Goal: Task Accomplishment & Management: Complete application form

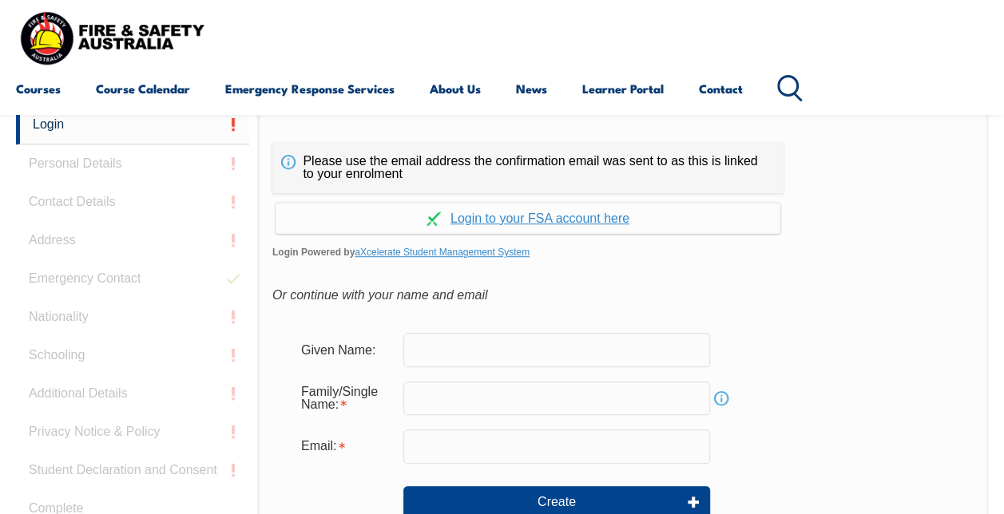
click at [517, 344] on input "text" at bounding box center [556, 350] width 307 height 34
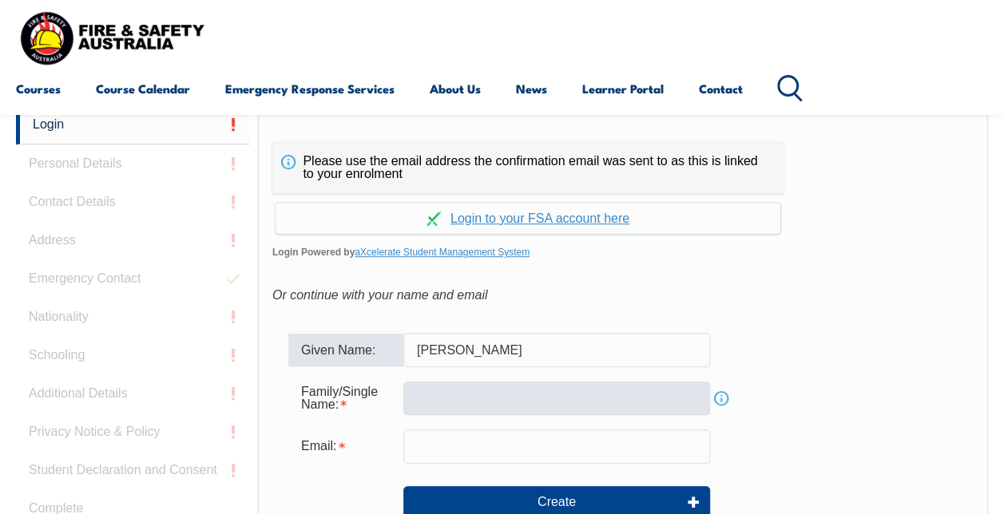
type input "Byron"
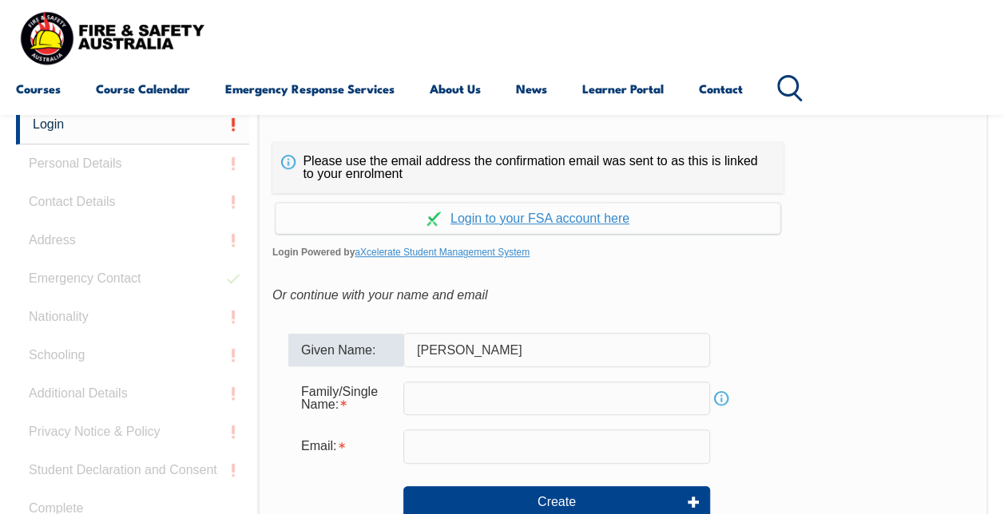
click at [493, 390] on input "text" at bounding box center [556, 399] width 307 height 34
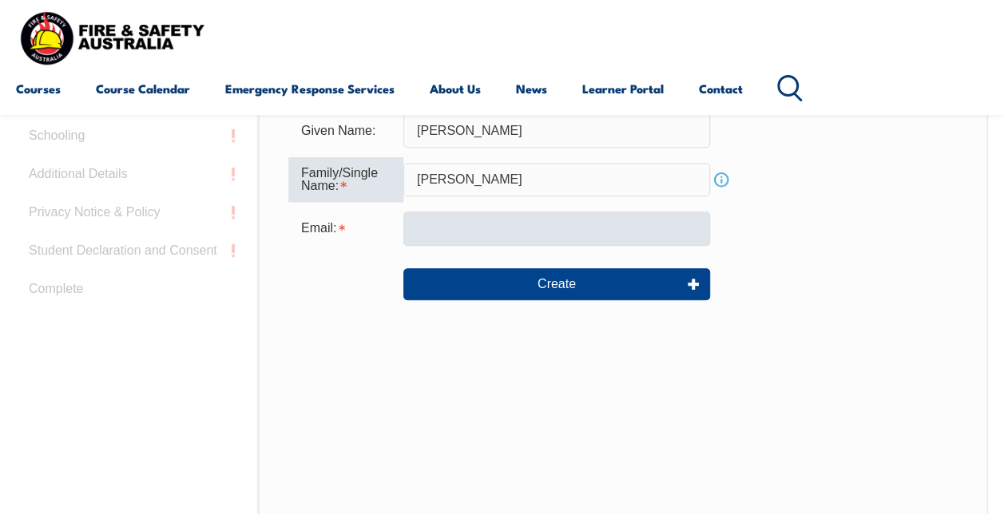
scroll to position [537, 0]
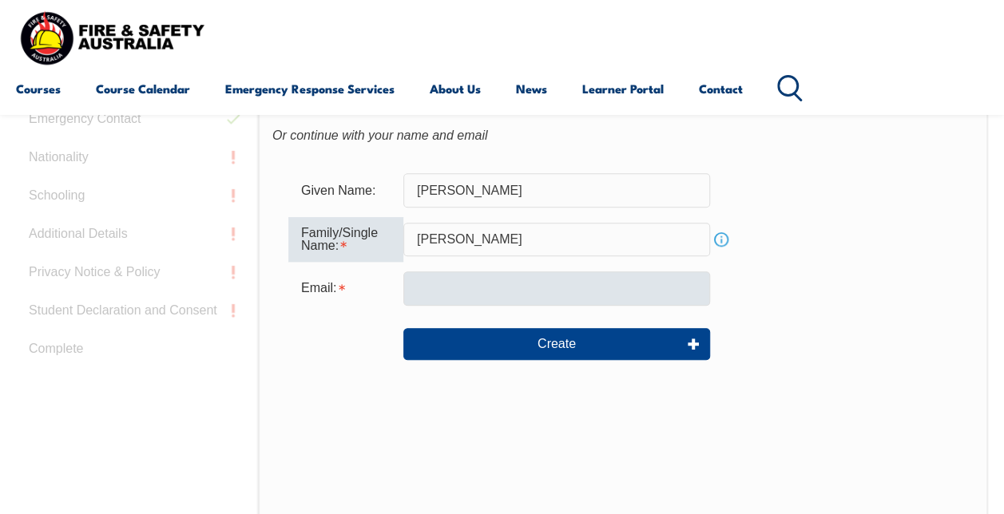
type input "Simpson"
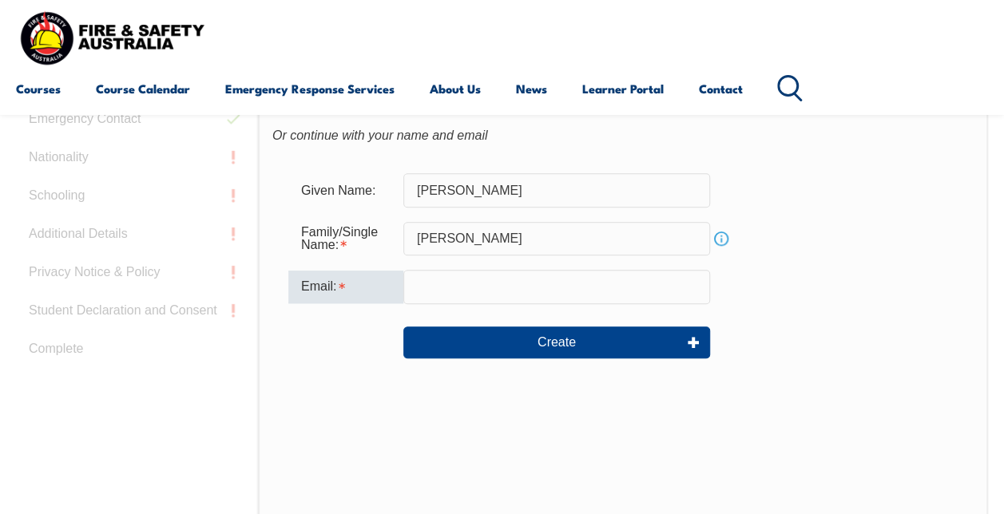
click at [487, 292] on input "email" at bounding box center [556, 287] width 307 height 34
type input "byronsimpson@cceng.com.au"
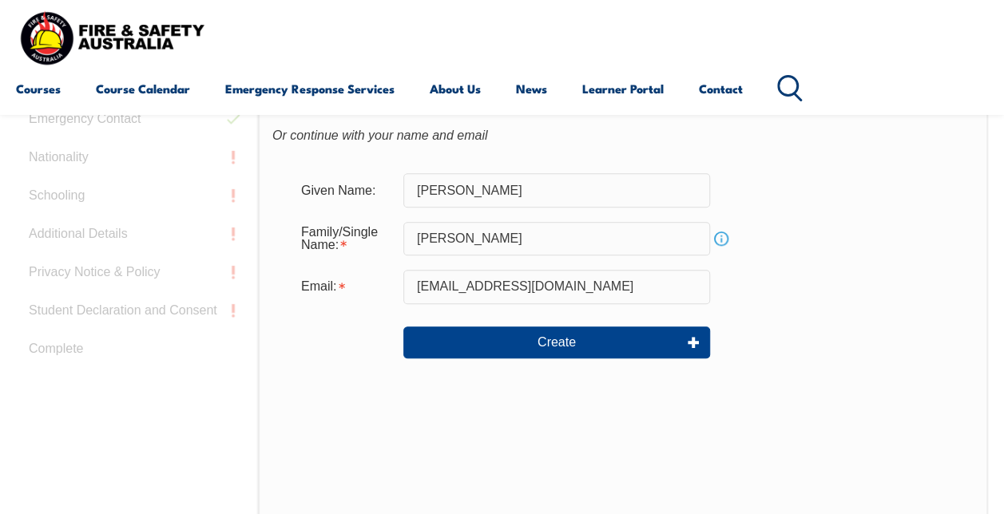
click at [853, 396] on div "Please use the email address the confirmation email was sent to as this is link…" at bounding box center [623, 281] width 730 height 670
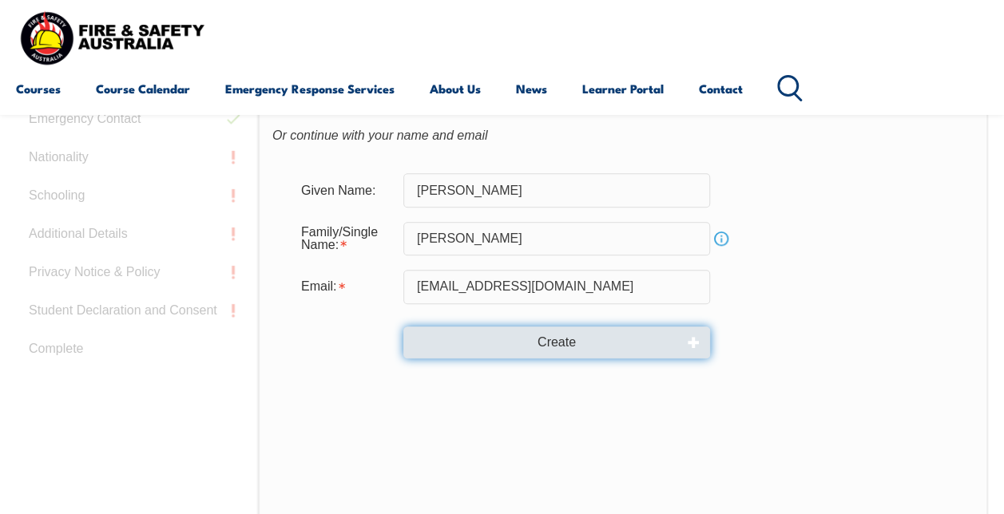
click at [580, 340] on button "Create" at bounding box center [556, 343] width 307 height 32
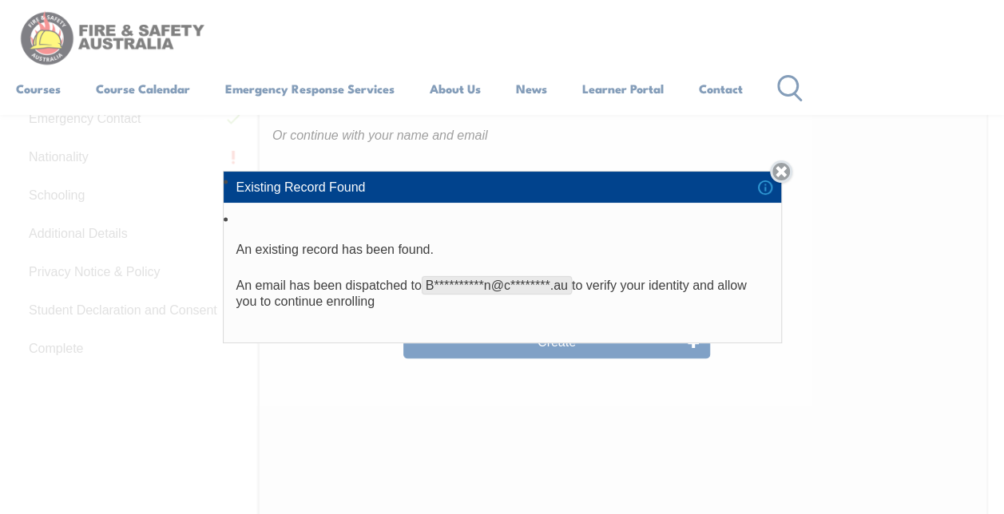
click at [784, 177] on link "Close" at bounding box center [781, 172] width 22 height 22
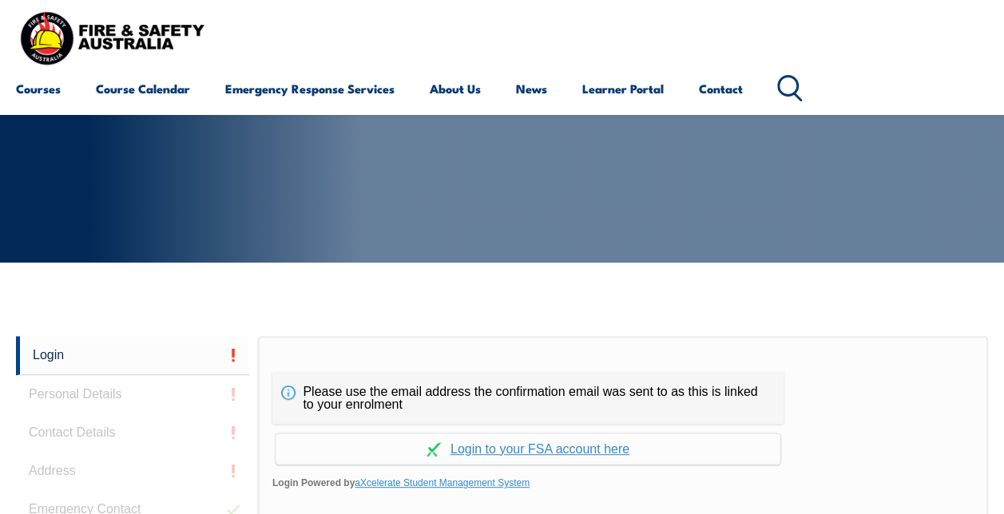
scroll to position [138, 0]
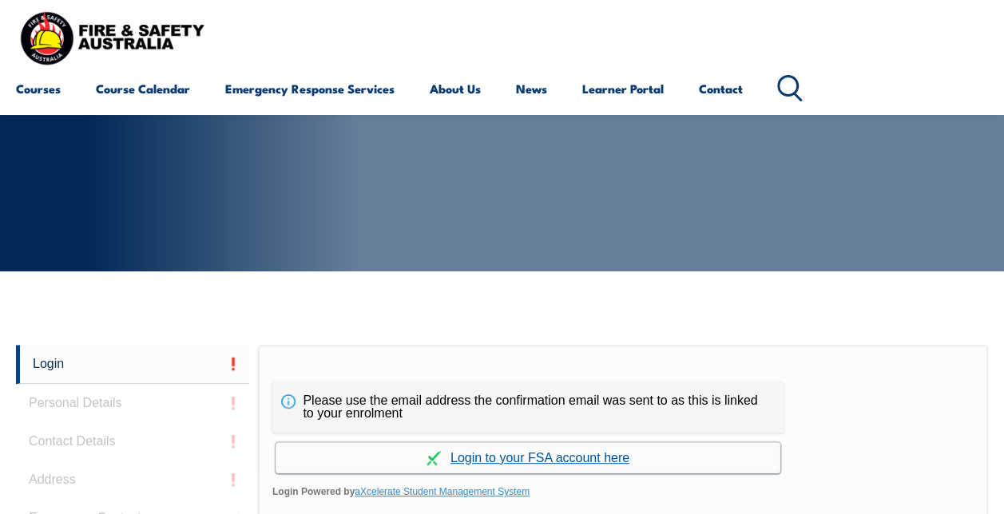
click at [549, 452] on link "Continue with aXcelerate" at bounding box center [528, 457] width 505 height 31
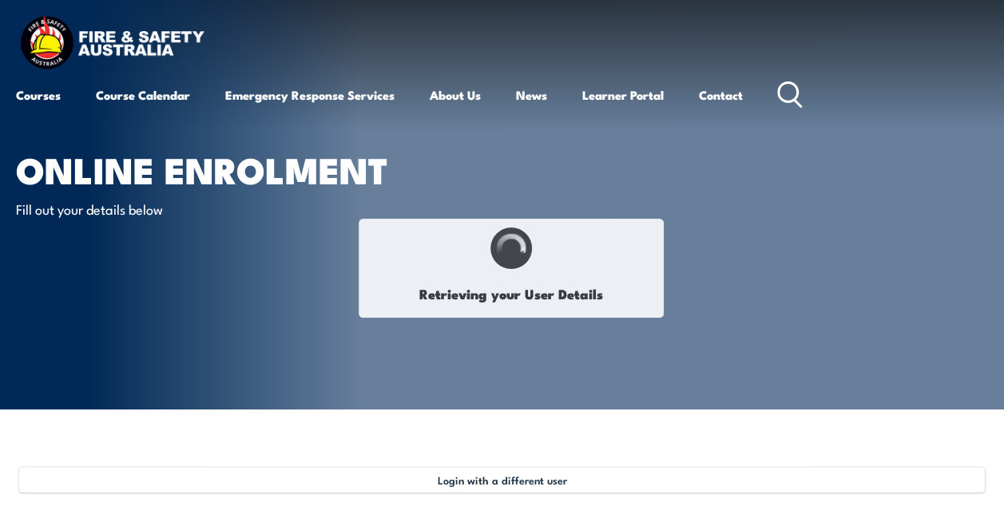
type input "[PERSON_NAME]"
type input "Simpson"
type input "SLEVLX5QHG"
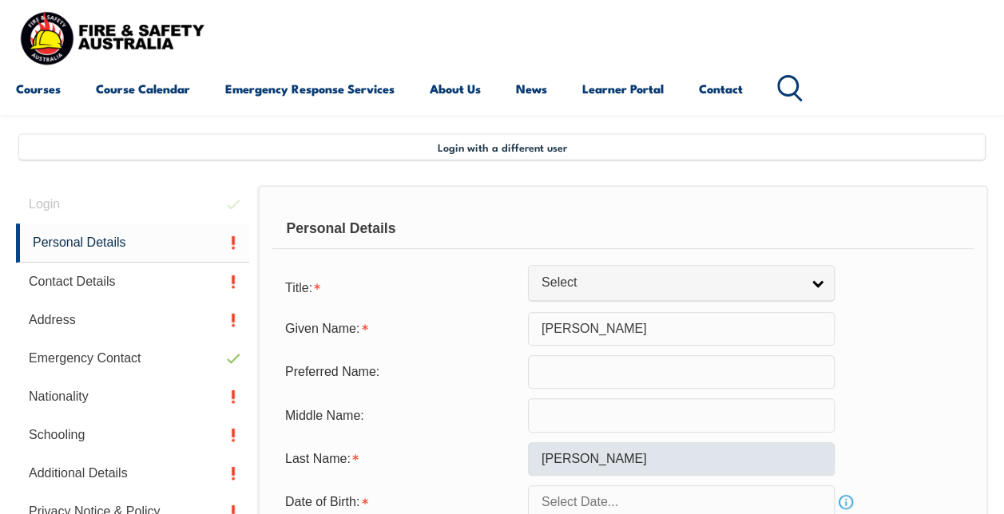
scroll to position [387, 0]
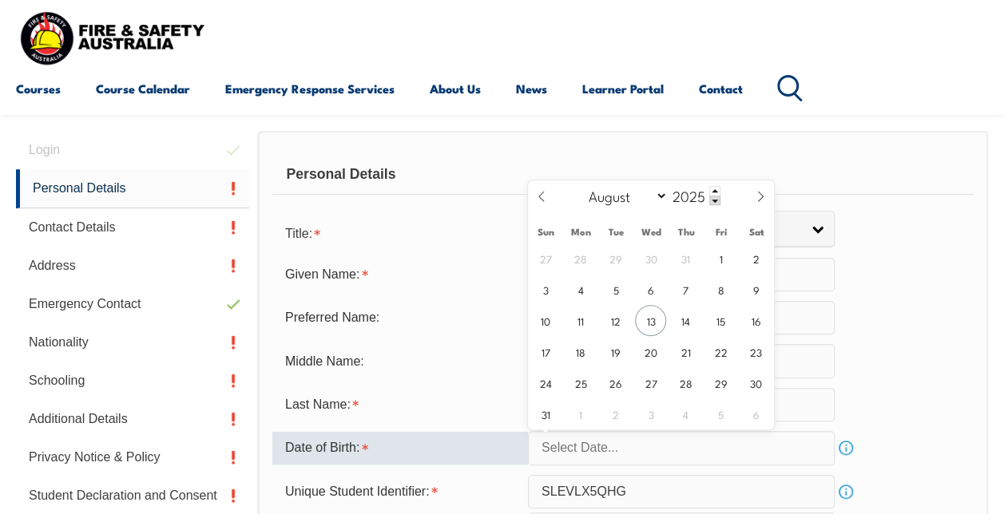
click at [723, 441] on input "text" at bounding box center [681, 448] width 307 height 34
click at [714, 201] on span at bounding box center [714, 201] width 11 height 10
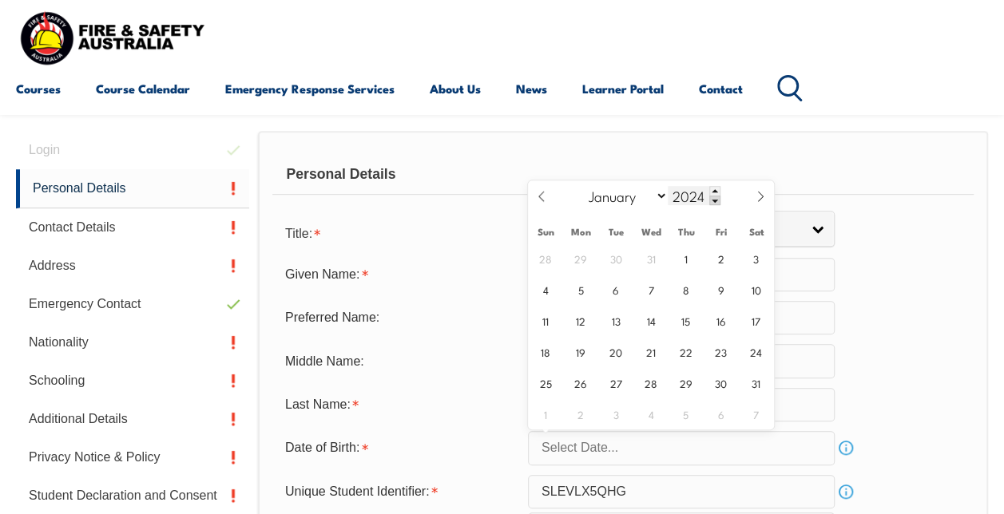
click at [713, 200] on span at bounding box center [714, 201] width 11 height 10
click at [714, 201] on span at bounding box center [714, 201] width 11 height 10
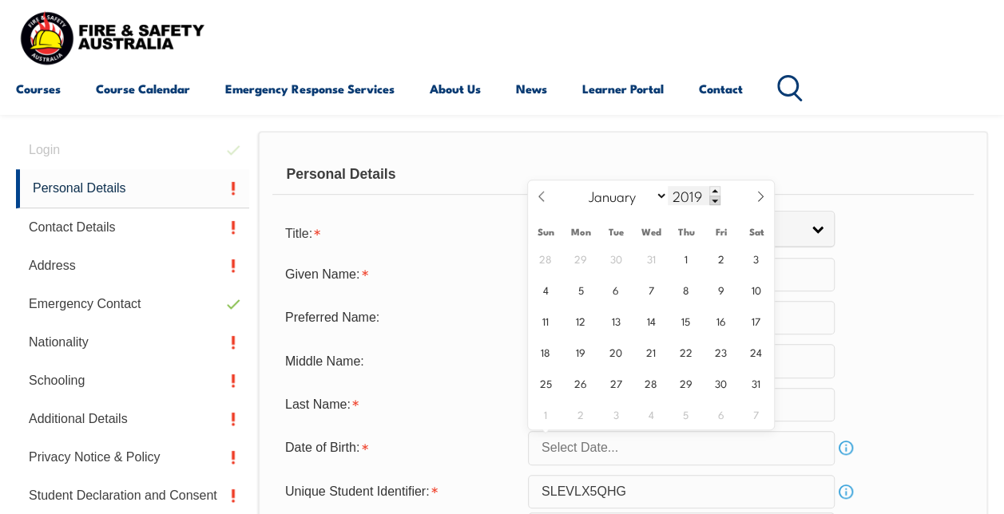
click at [714, 201] on span at bounding box center [714, 201] width 11 height 10
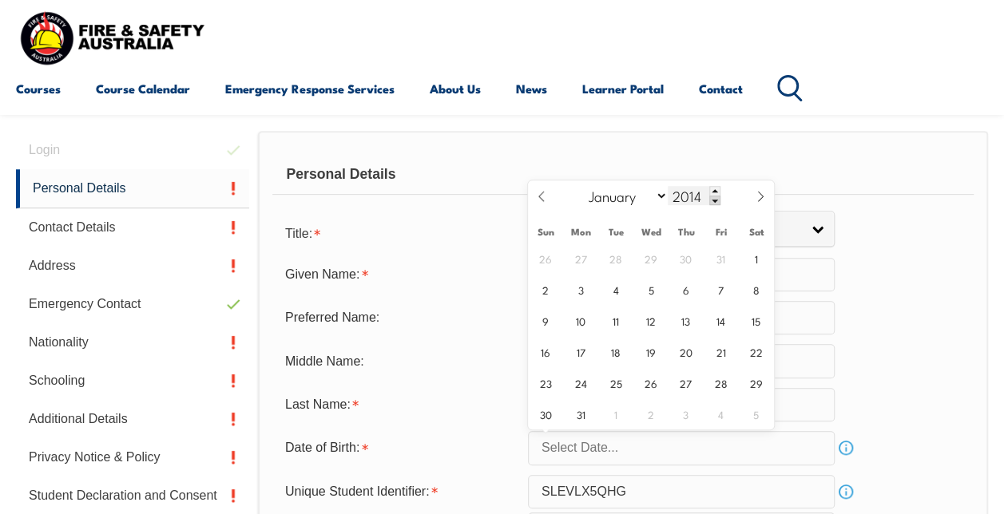
click at [714, 200] on span at bounding box center [714, 201] width 11 height 10
click at [712, 200] on span at bounding box center [714, 201] width 11 height 10
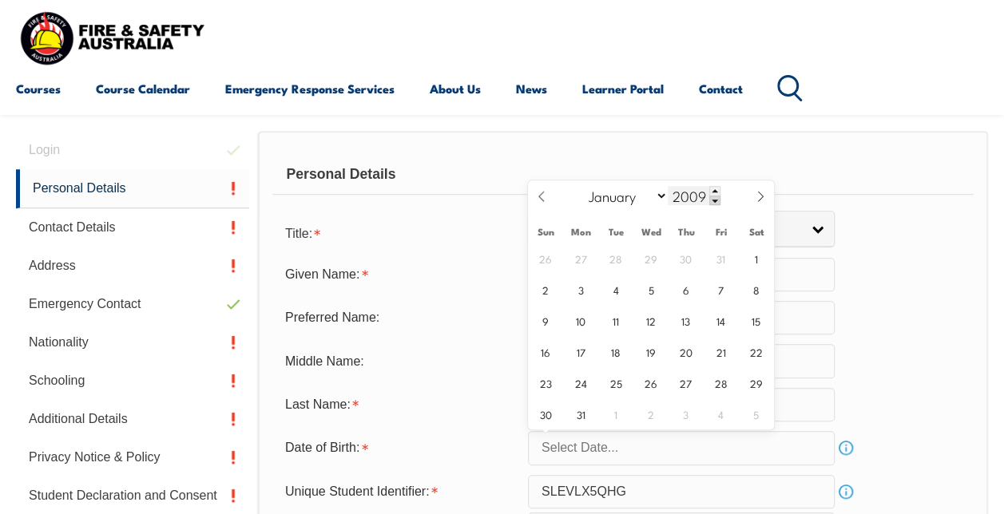
click at [712, 200] on span at bounding box center [714, 201] width 11 height 10
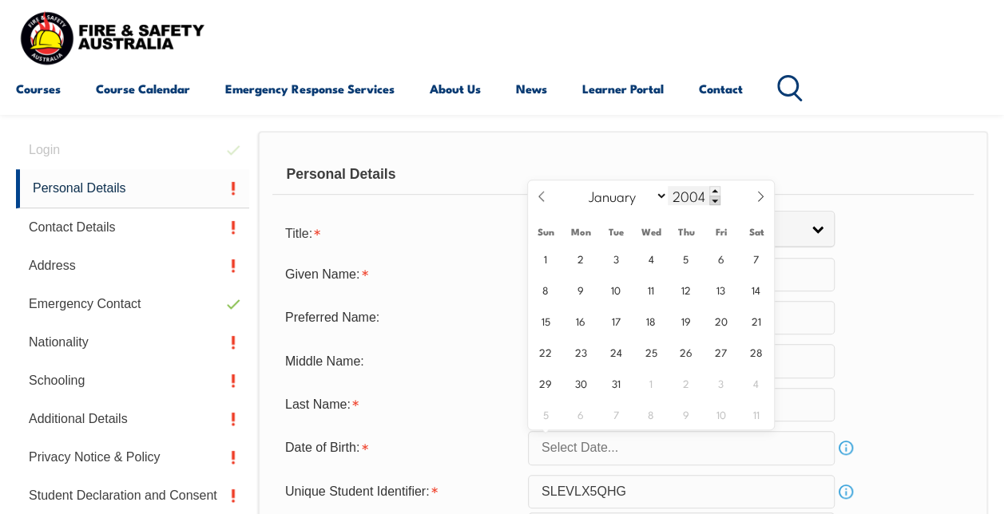
click at [712, 200] on span at bounding box center [714, 201] width 11 height 10
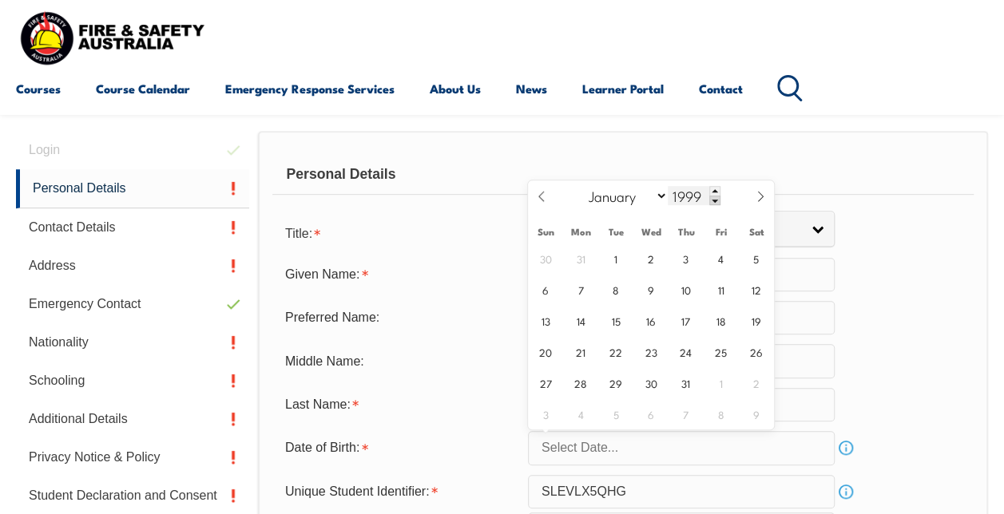
click at [712, 200] on span at bounding box center [714, 201] width 11 height 10
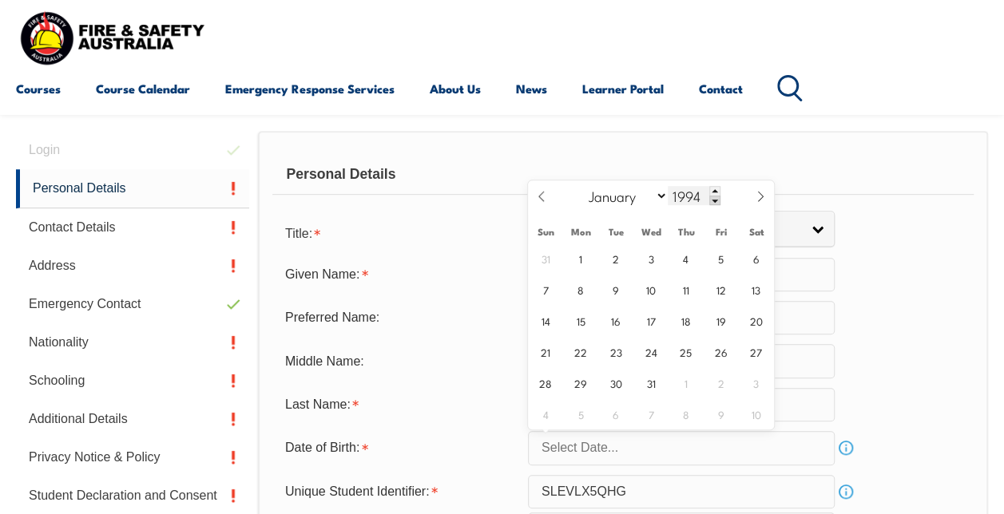
click at [712, 200] on span at bounding box center [714, 201] width 11 height 10
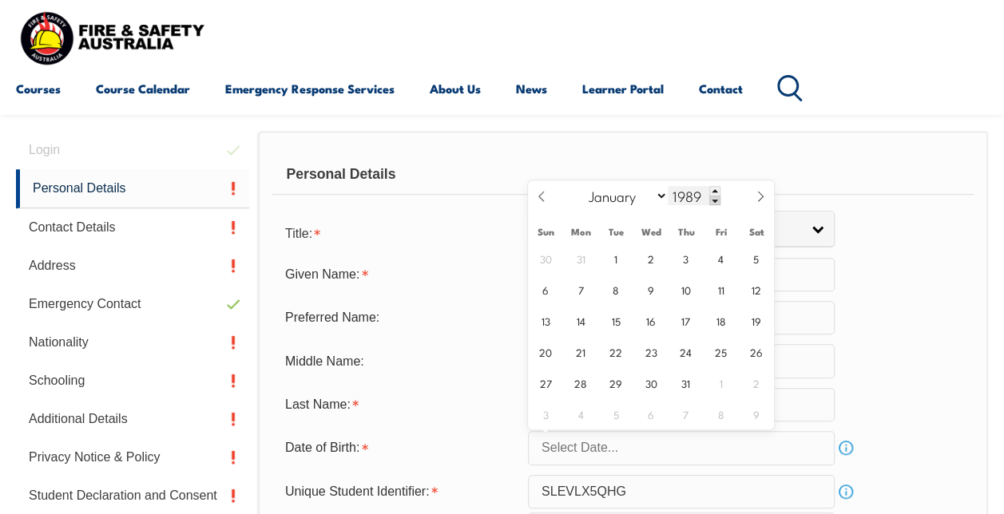
click at [712, 200] on span at bounding box center [714, 201] width 11 height 10
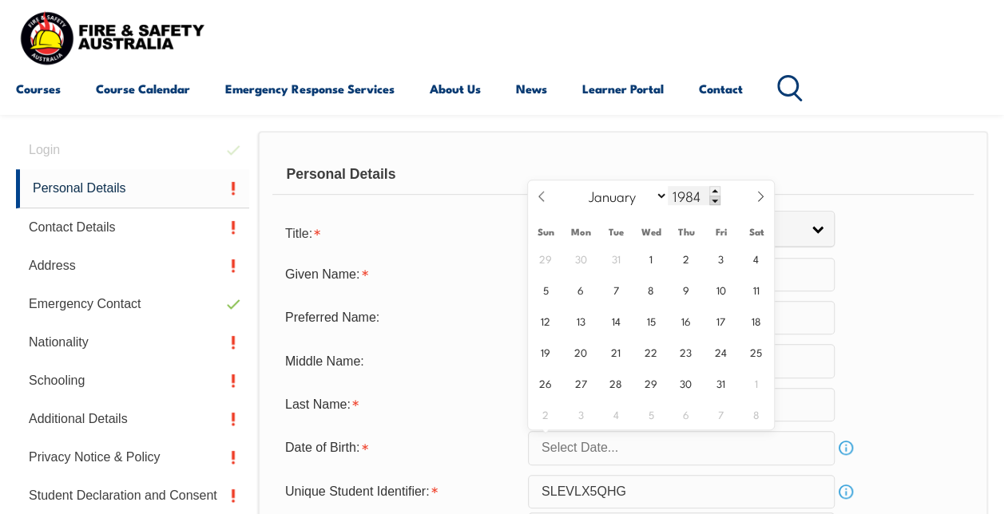
click at [712, 200] on span at bounding box center [714, 201] width 11 height 10
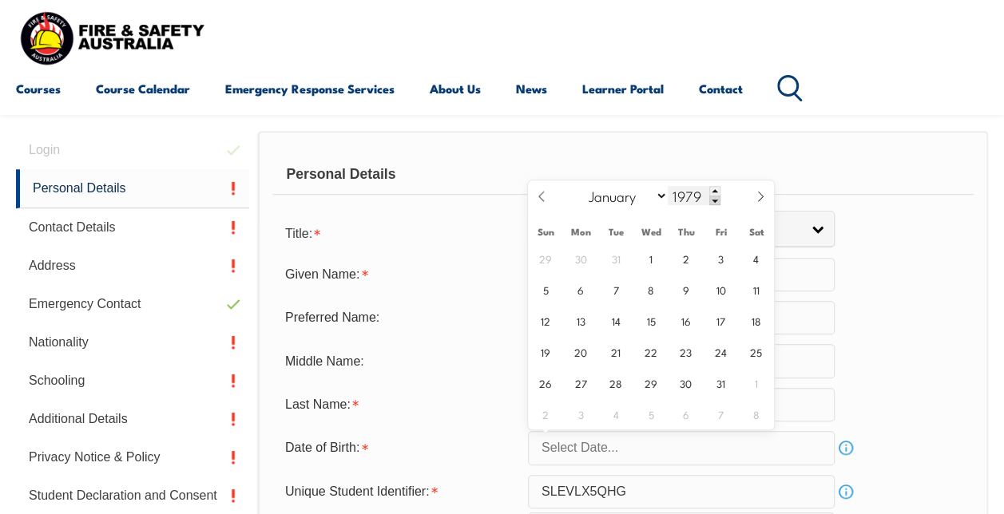
click at [712, 200] on span at bounding box center [714, 201] width 11 height 10
type input "1975"
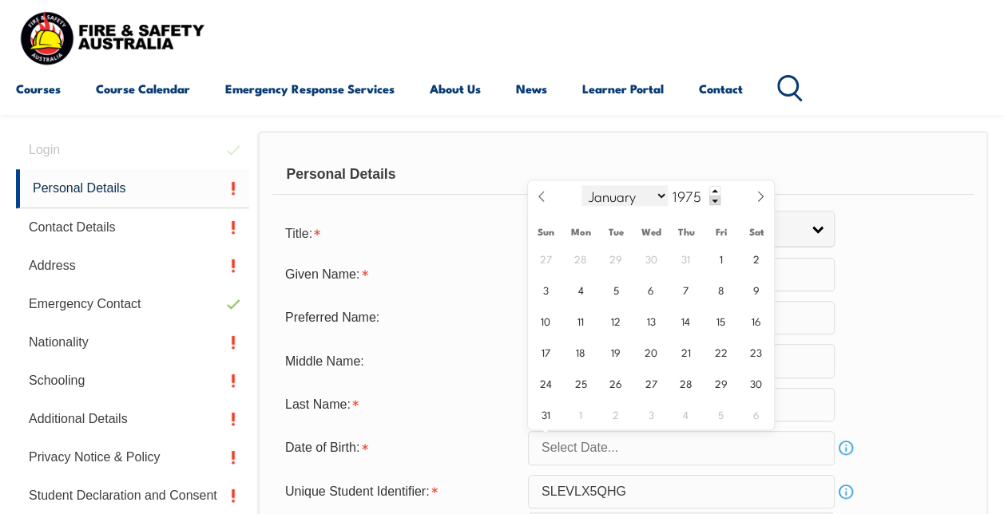
click at [662, 196] on select "January February March April May June July August September October November De…" at bounding box center [624, 195] width 87 height 21
select select "3"
click at [581, 185] on select "January February March April May June July August September October November De…" at bounding box center [624, 195] width 87 height 21
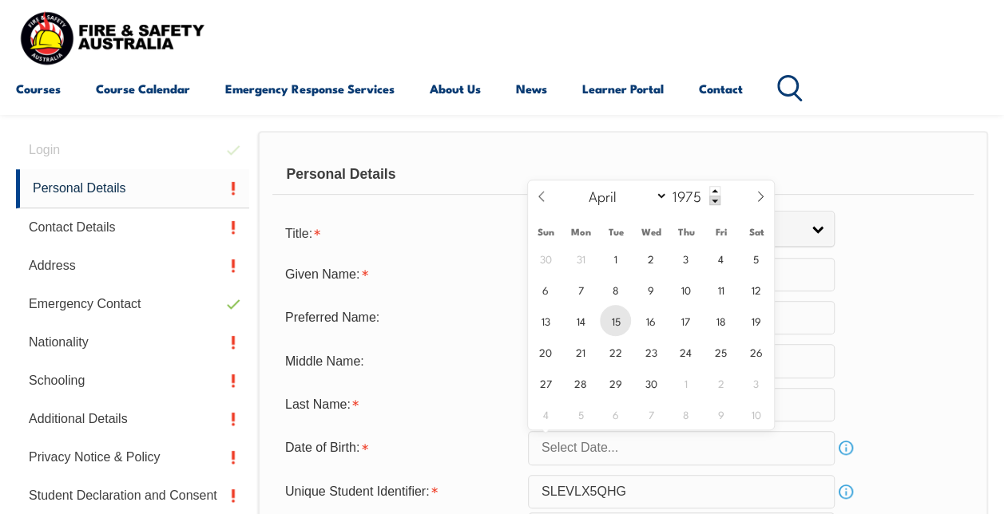
click at [615, 317] on span "15" at bounding box center [615, 320] width 31 height 31
type input "April 15, 1975"
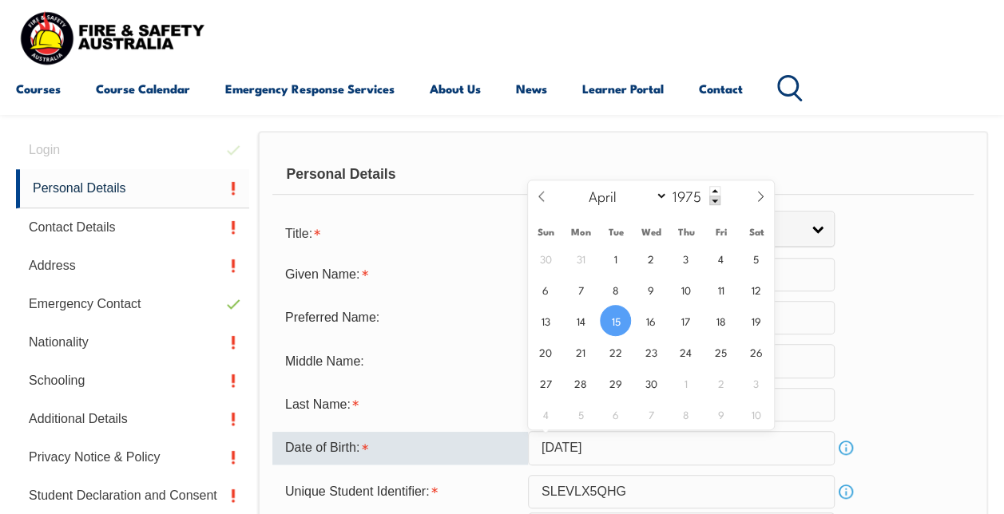
click at [810, 406] on input "Simpson" at bounding box center [681, 405] width 307 height 34
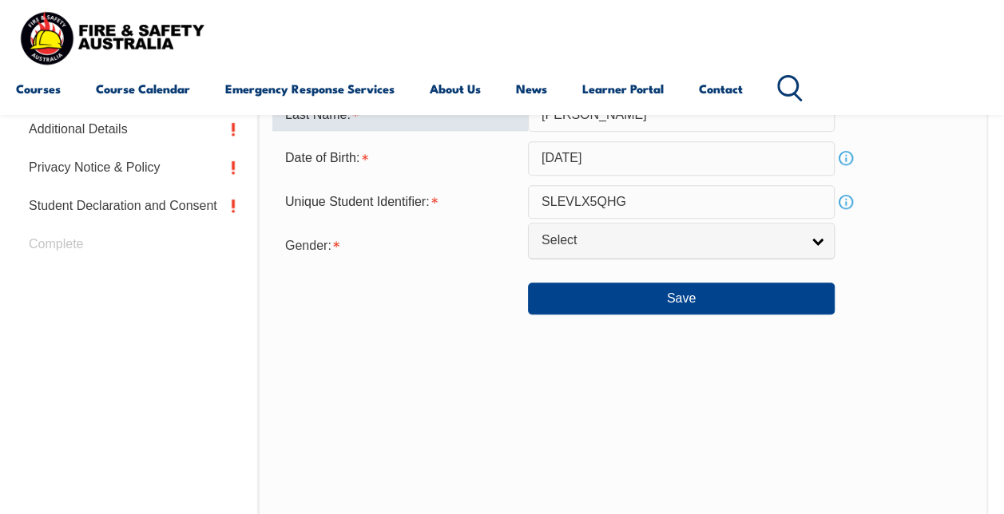
scroll to position [707, 0]
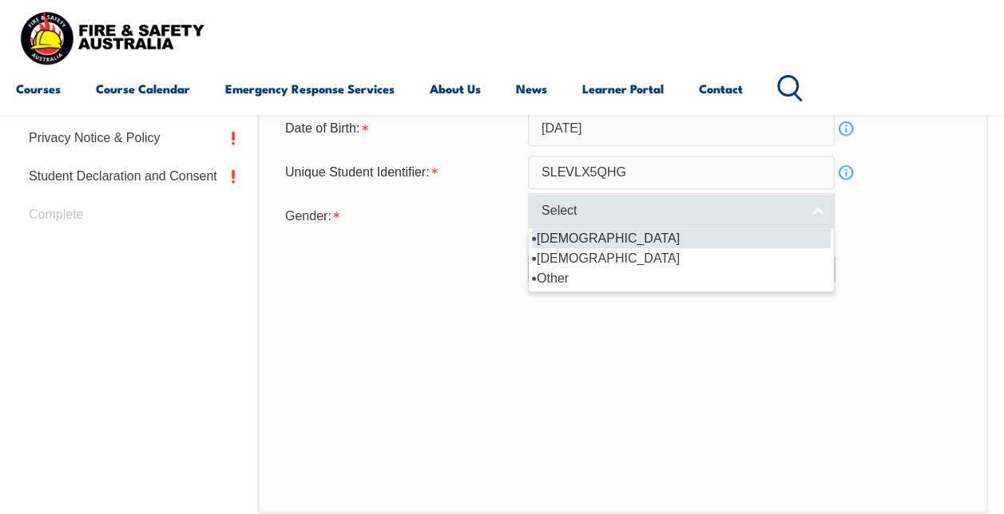
click at [811, 205] on link "Select" at bounding box center [681, 211] width 307 height 36
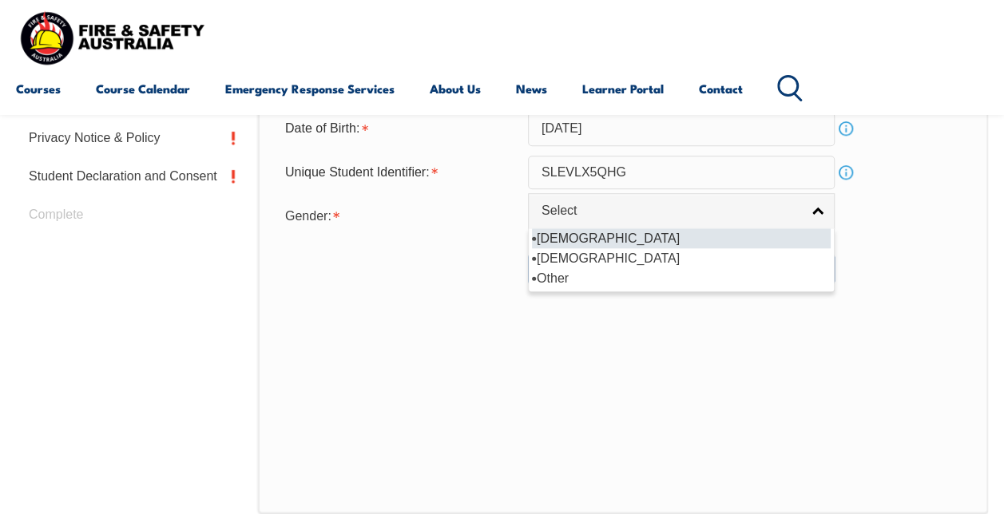
click at [561, 234] on li "Male" at bounding box center [681, 238] width 299 height 20
select select "M"
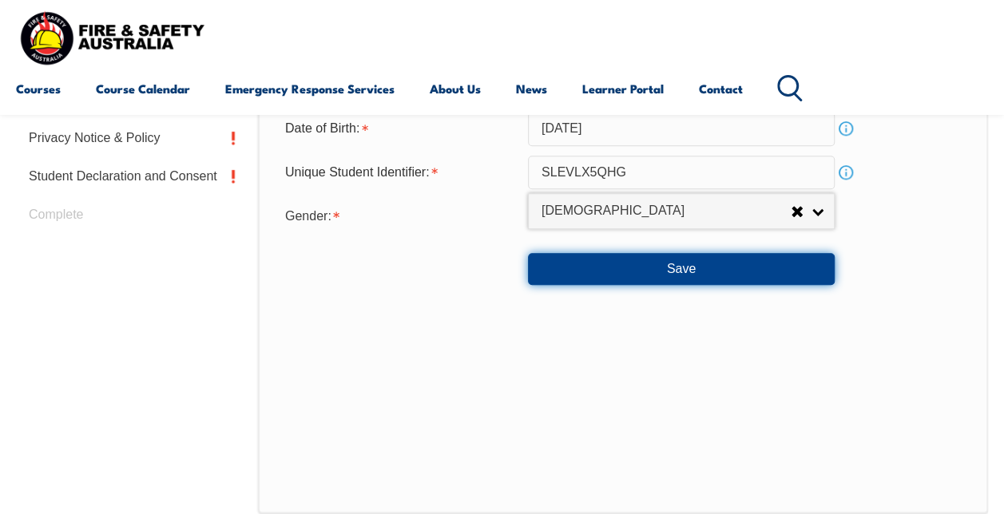
click at [662, 258] on button "Save" at bounding box center [681, 269] width 307 height 32
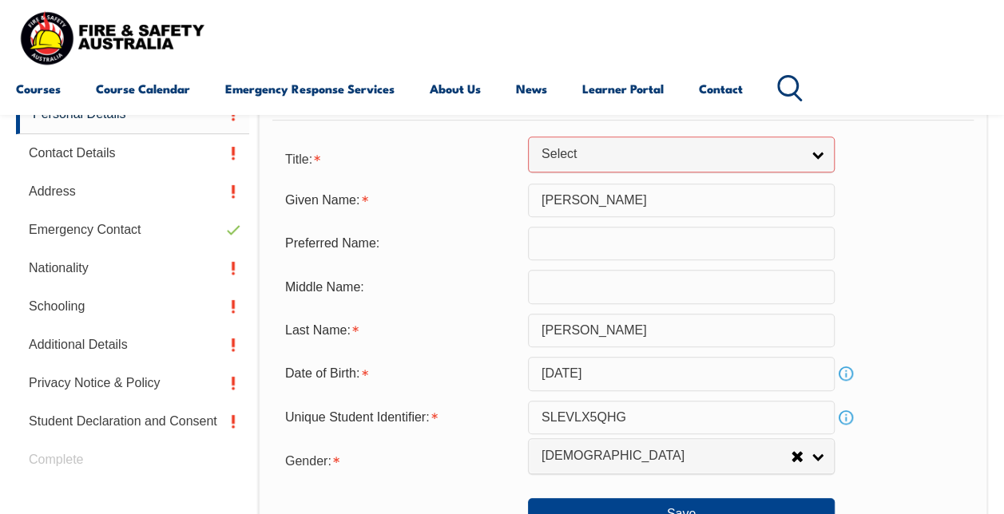
scroll to position [437, 0]
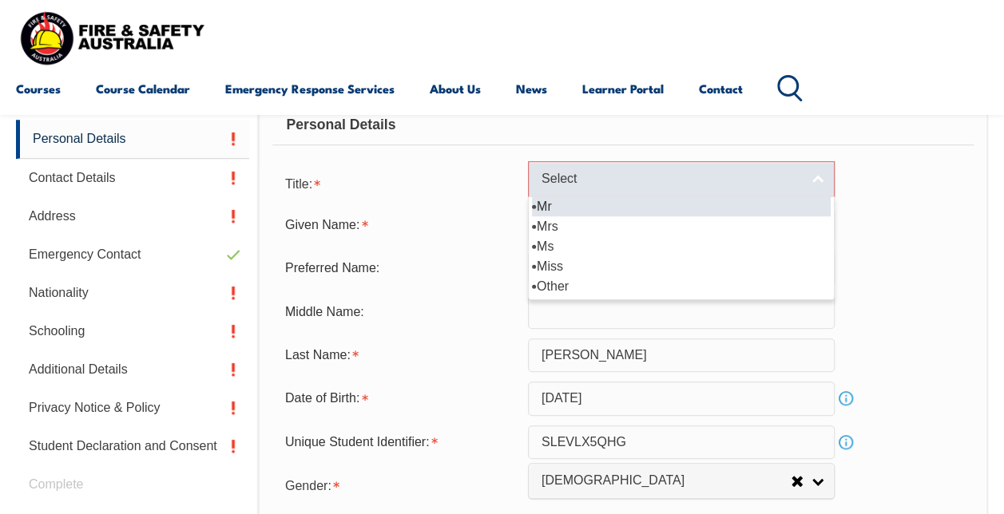
click at [819, 184] on link "Select" at bounding box center [681, 179] width 307 height 36
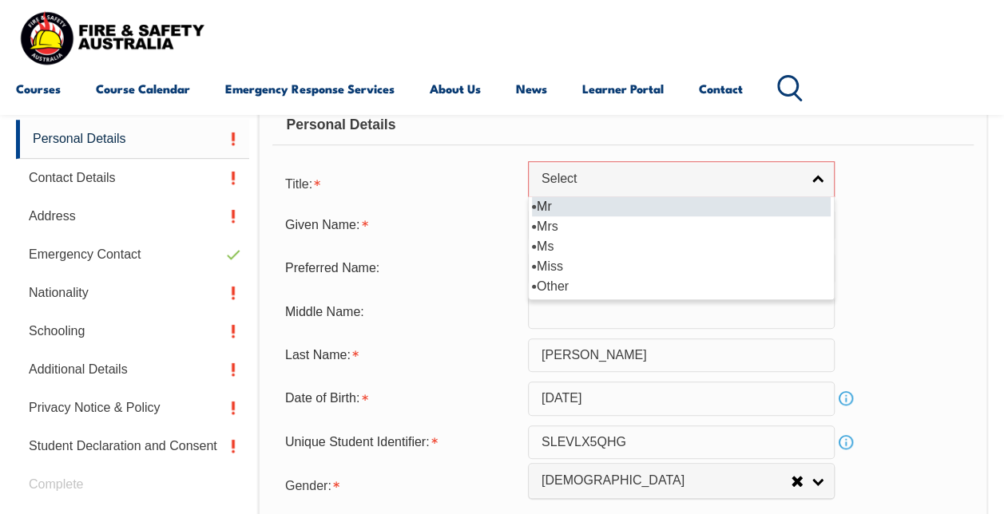
click at [706, 202] on li "Mr" at bounding box center [681, 206] width 299 height 20
select select "Mr"
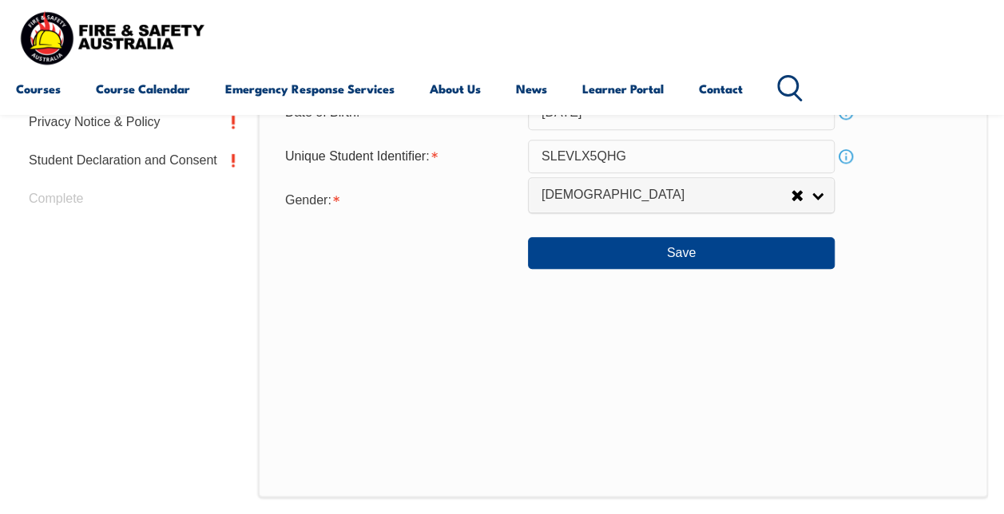
scroll to position [756, 0]
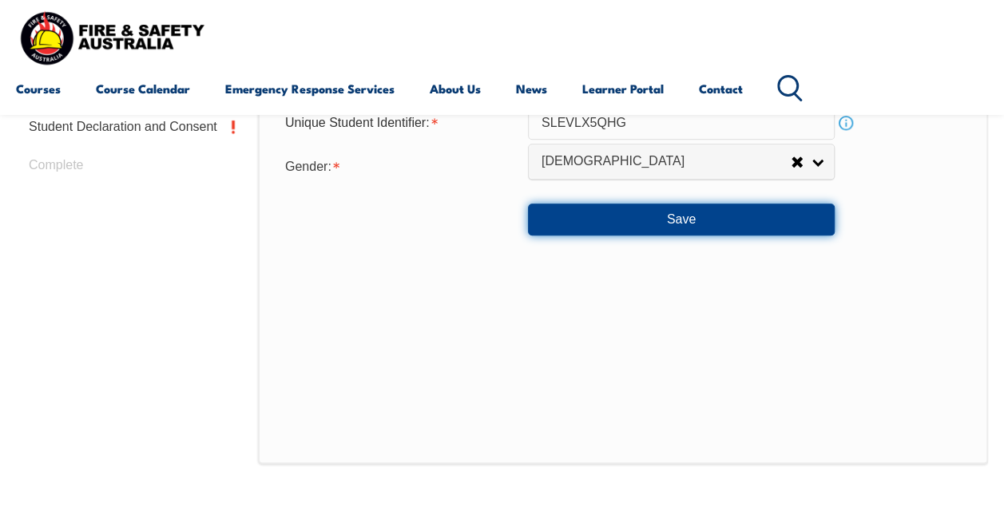
click at [719, 220] on button "Save" at bounding box center [681, 220] width 307 height 32
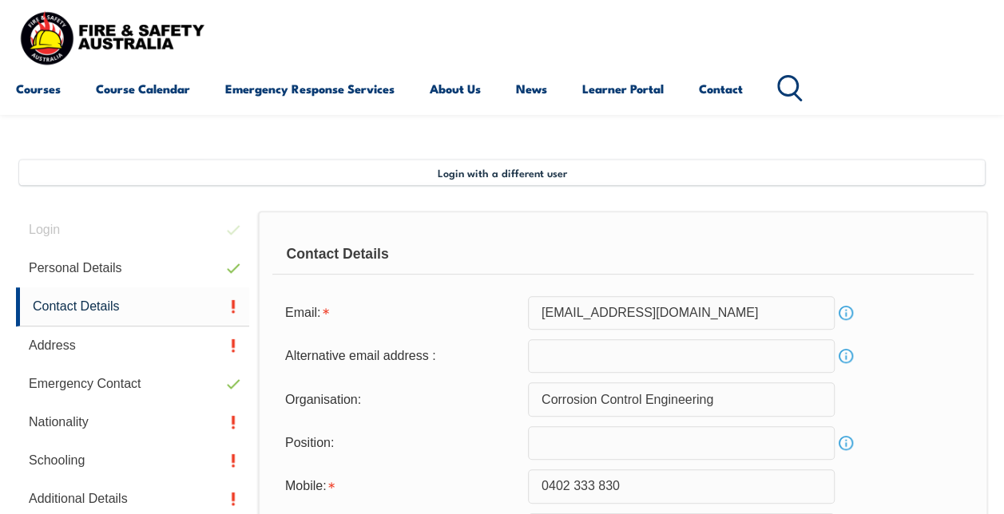
scroll to position [387, 0]
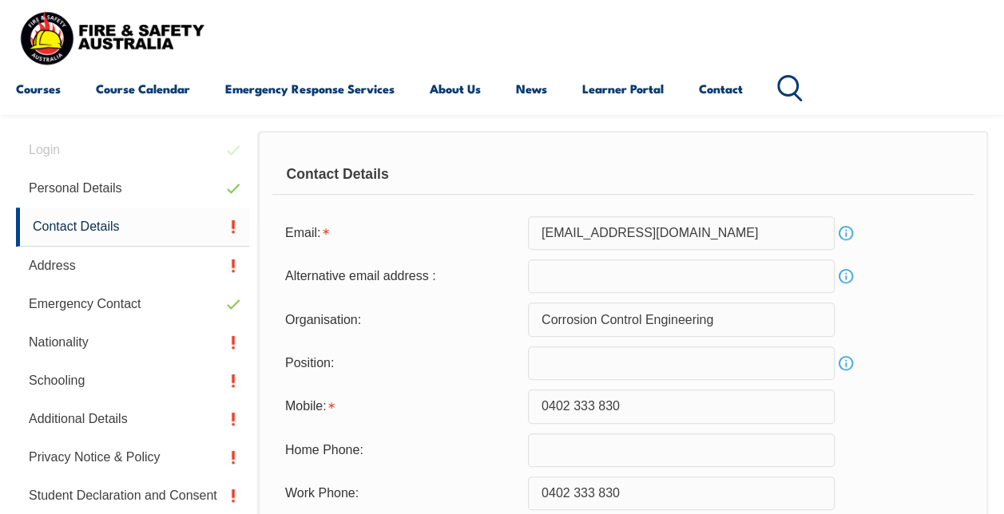
click at [845, 361] on link "Info" at bounding box center [845, 363] width 22 height 22
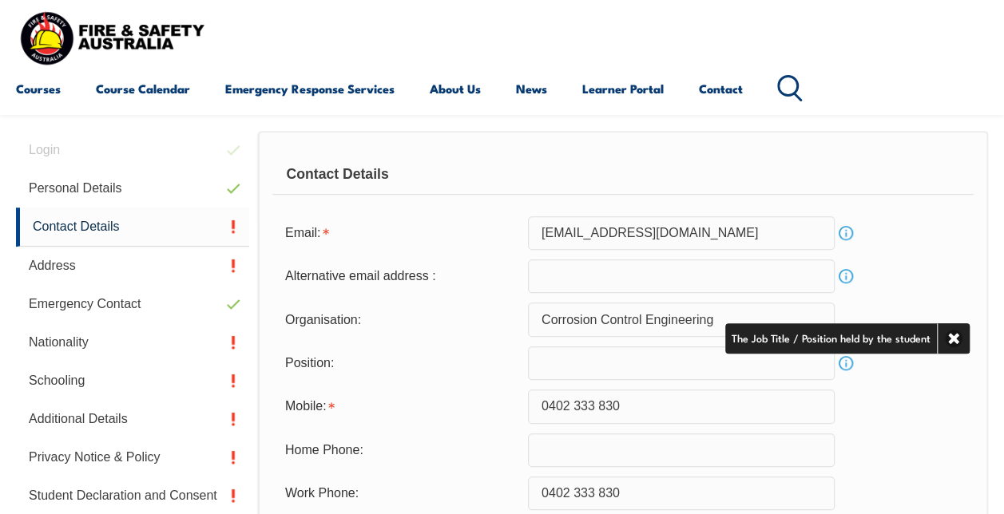
click at [935, 385] on form "Email: ByronSimpson@cceng.com.au Info Alternative email address : Info Organisa…" at bounding box center [622, 434] width 701 height 437
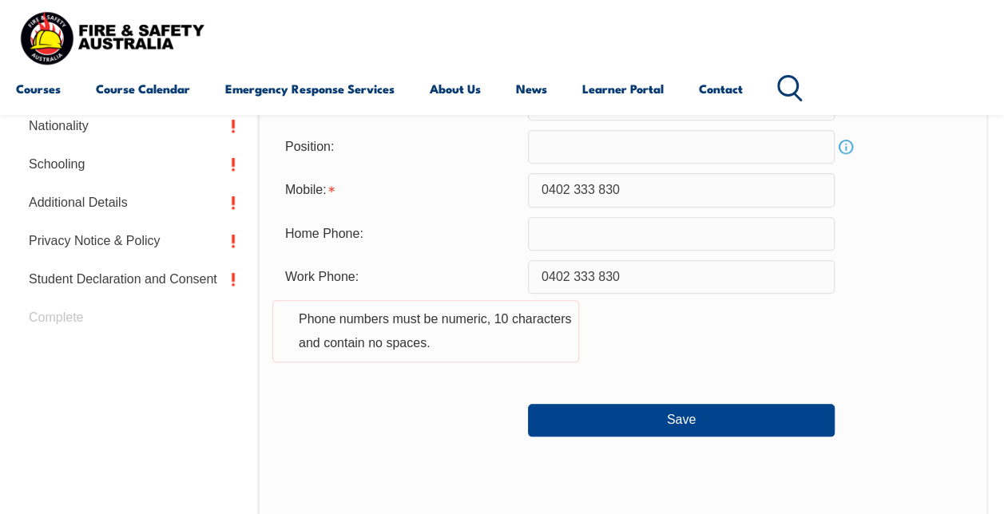
scroll to position [707, 0]
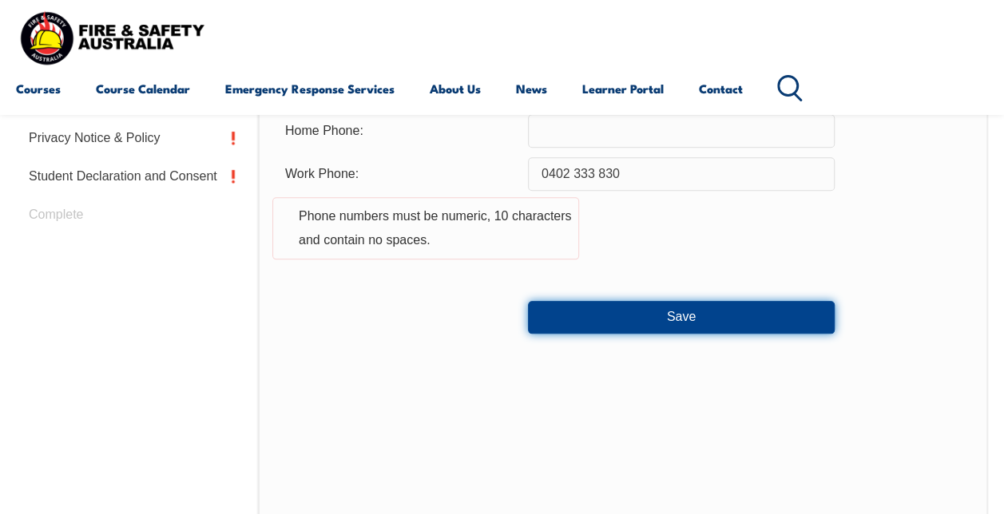
click at [664, 312] on button "Save" at bounding box center [681, 317] width 307 height 32
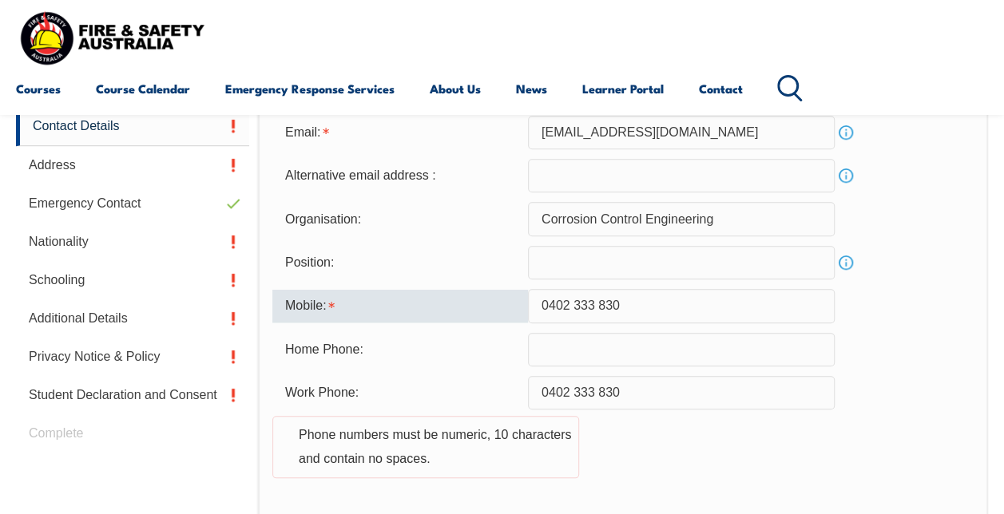
scroll to position [457, 0]
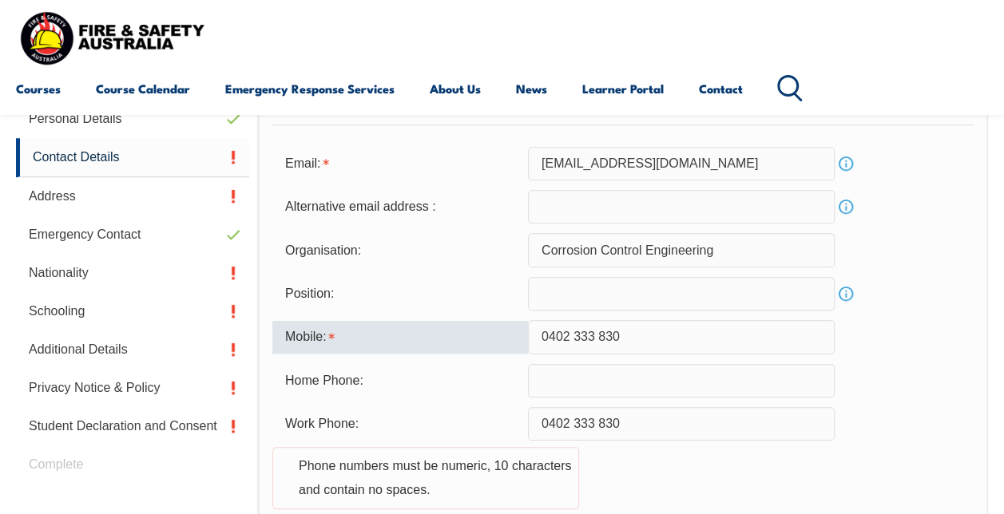
click at [600, 337] on input "0402 333 830" at bounding box center [681, 337] width 307 height 34
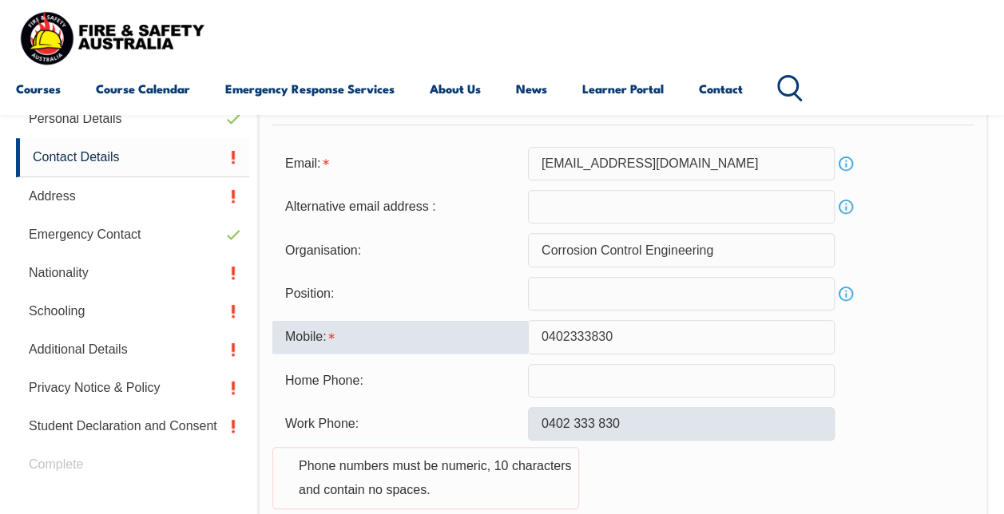
type input "0402333830"
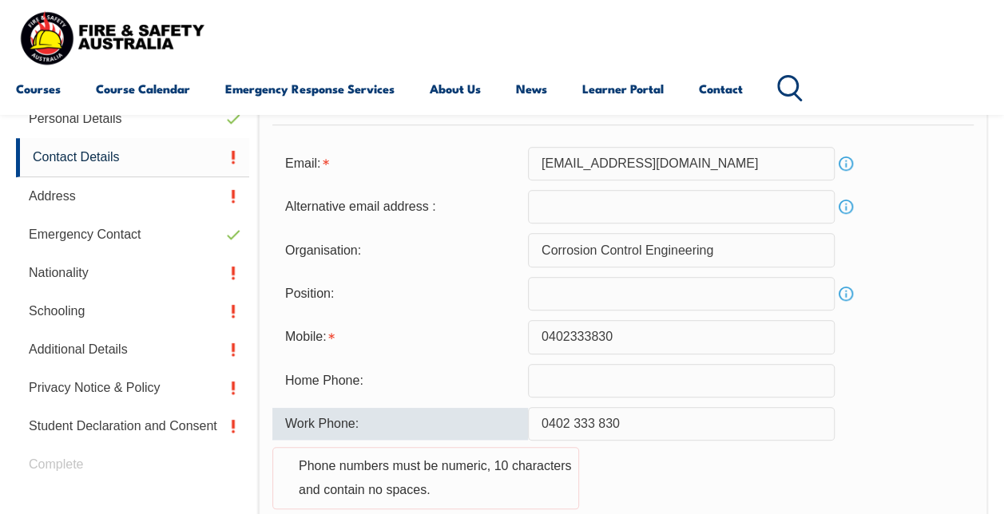
click at [596, 425] on input "0402 333 830" at bounding box center [681, 424] width 307 height 34
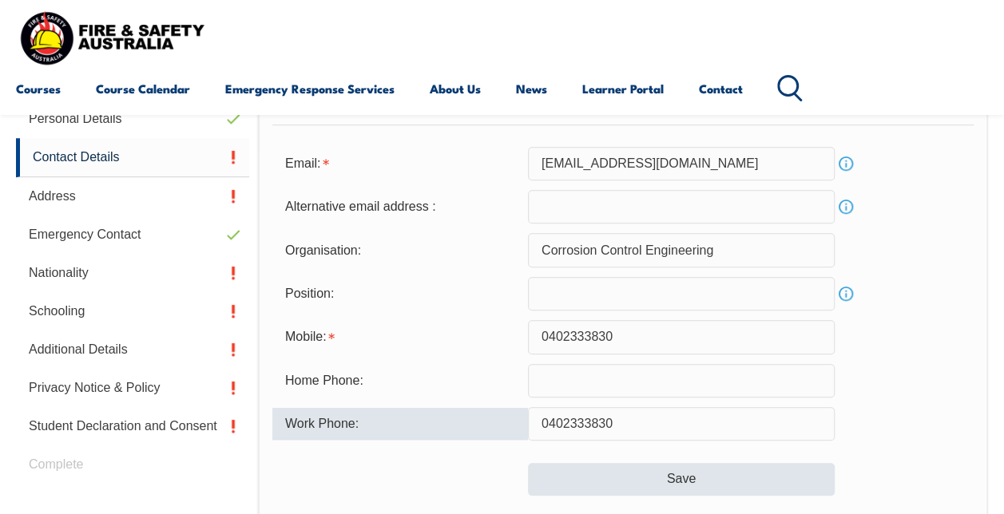
type input "0402333830"
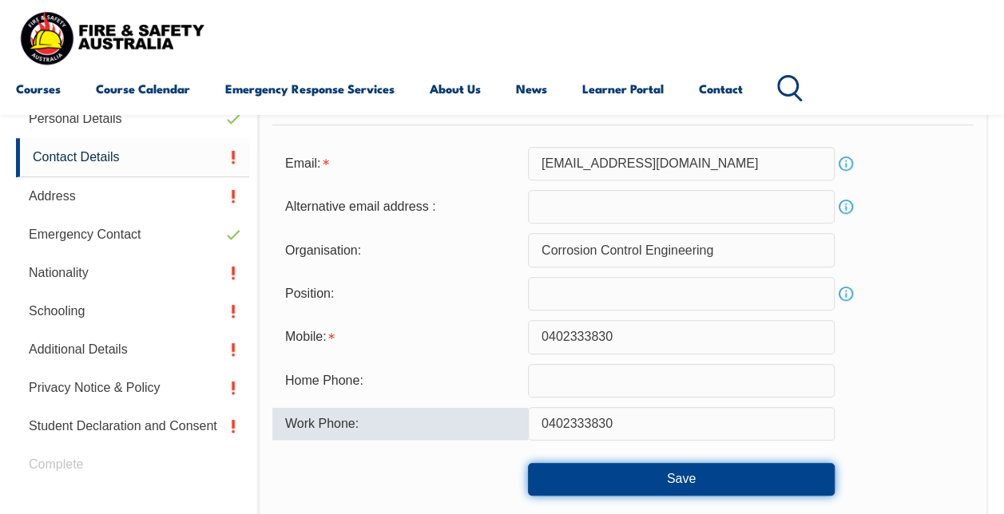
click at [698, 482] on button "Save" at bounding box center [681, 479] width 307 height 32
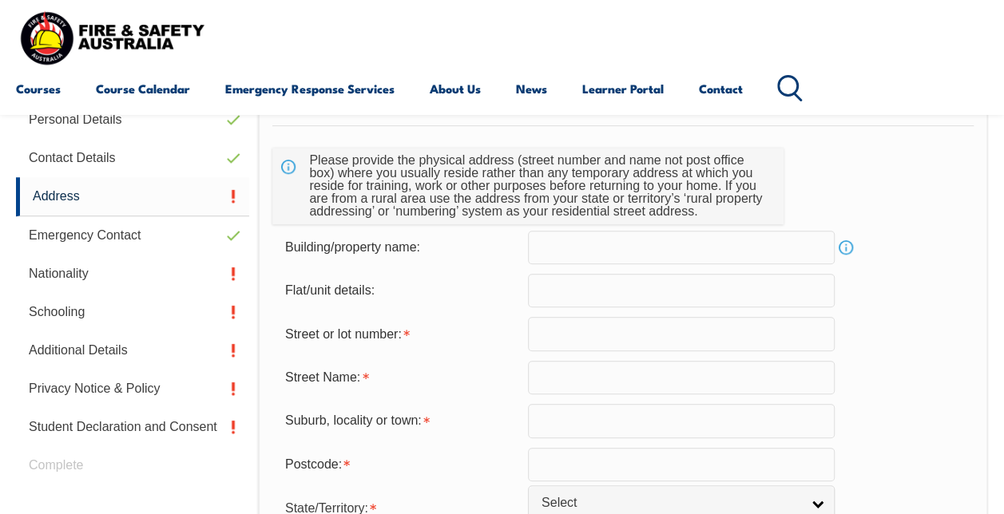
scroll to position [387, 0]
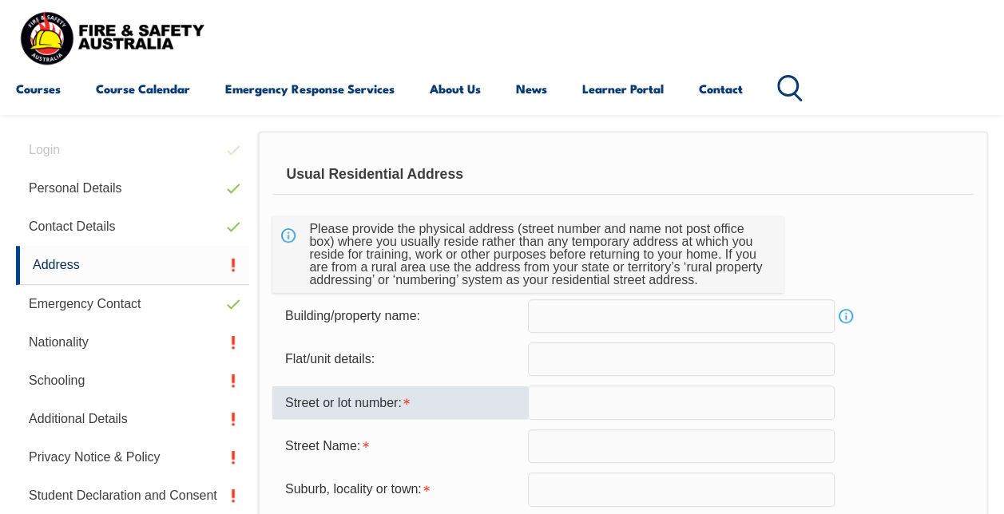
click at [636, 386] on input "text" at bounding box center [681, 403] width 307 height 34
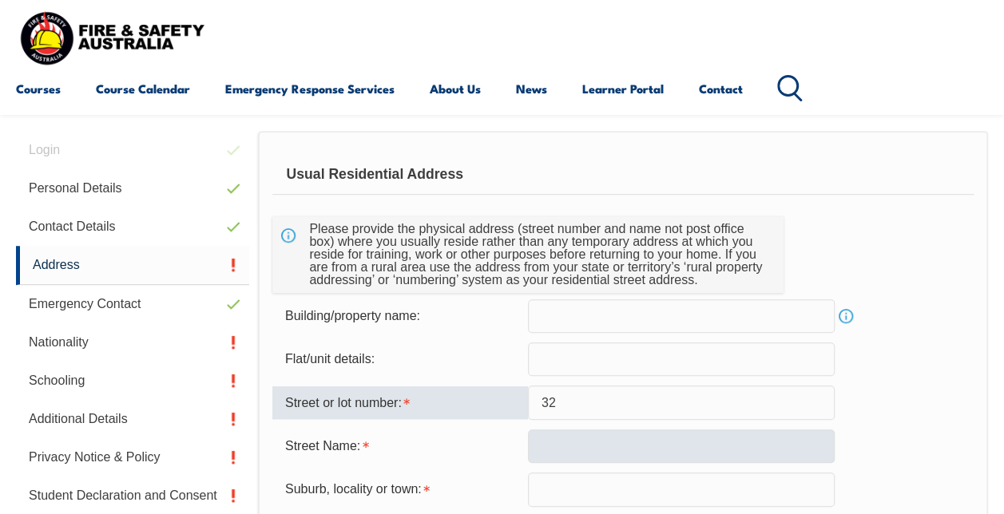
type input "32"
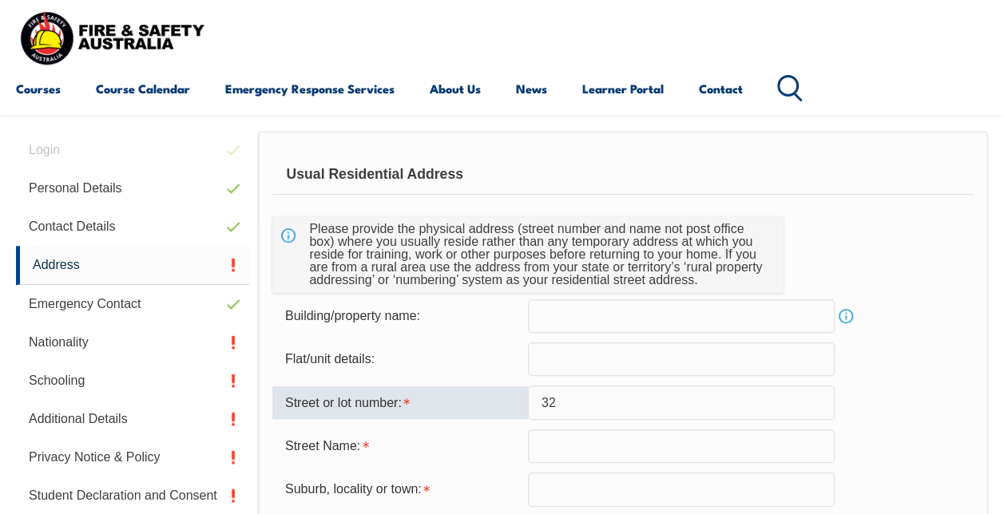
click at [651, 441] on input "text" at bounding box center [681, 447] width 307 height 34
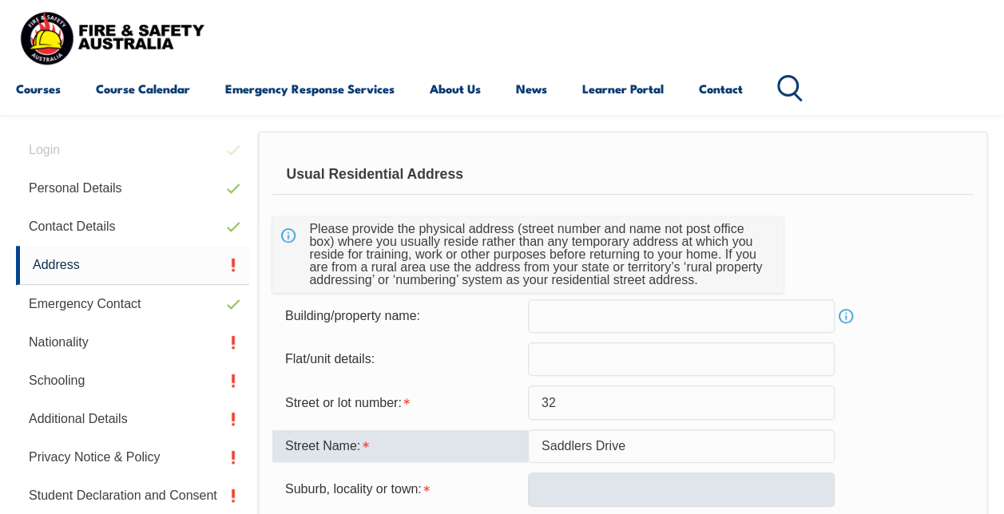
type input "Saddlers Drive"
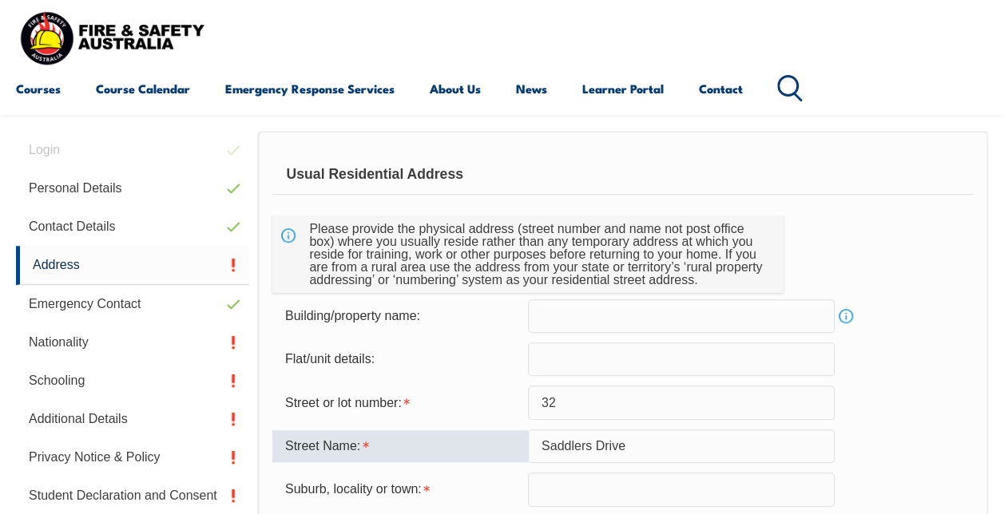
click at [702, 483] on input "text" at bounding box center [681, 490] width 307 height 34
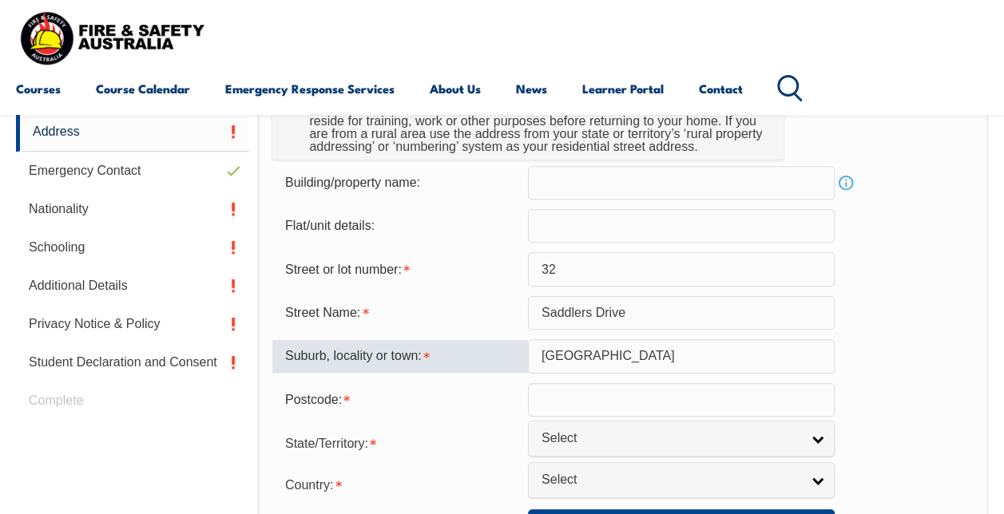
scroll to position [627, 0]
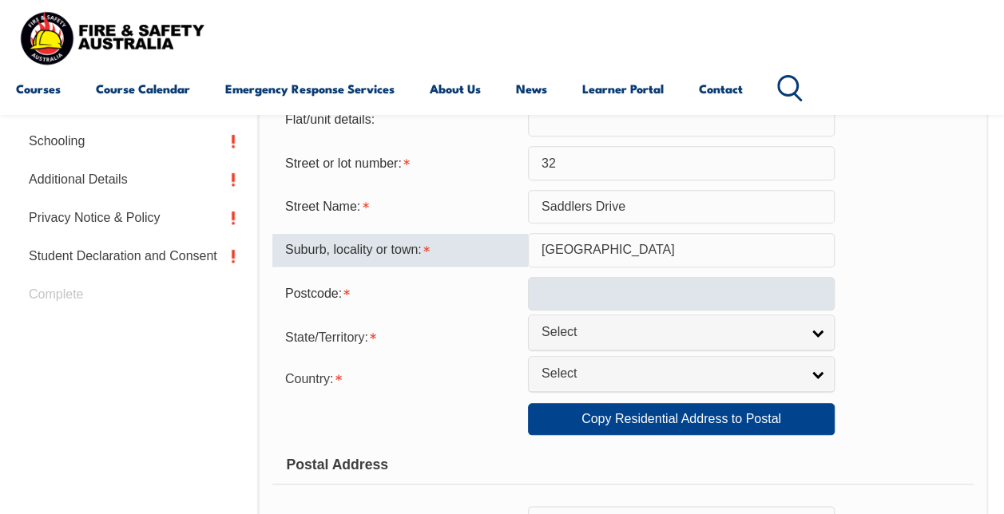
type input "Gillieston Heights"
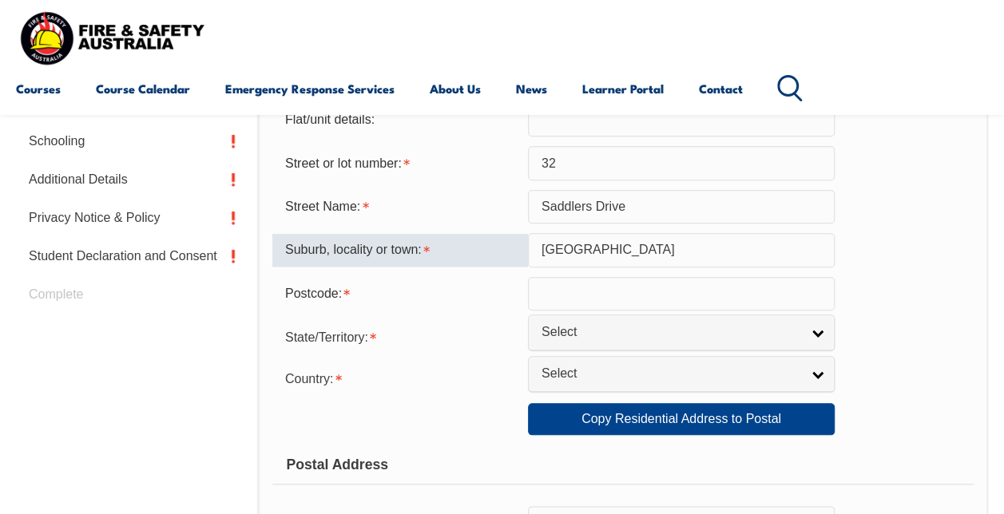
click at [668, 294] on input "text" at bounding box center [681, 294] width 307 height 34
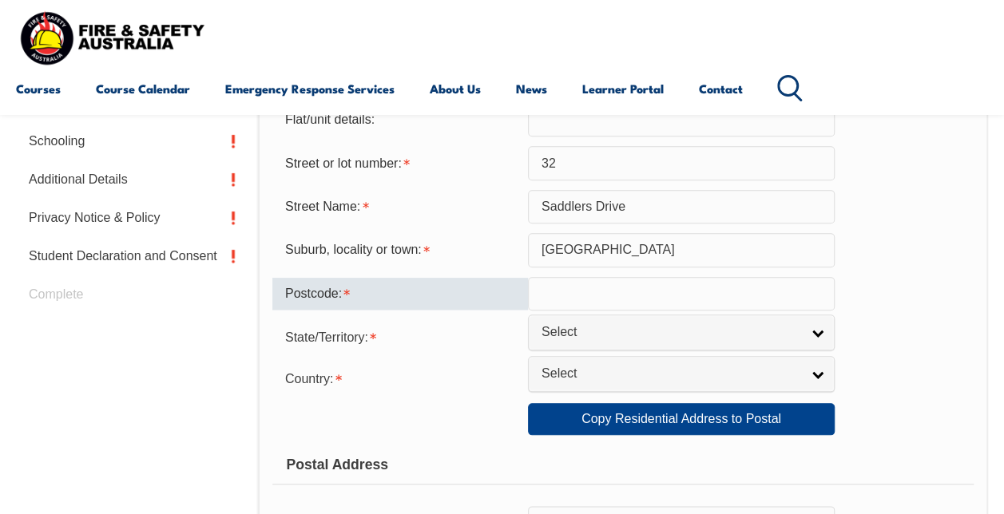
type input "2143"
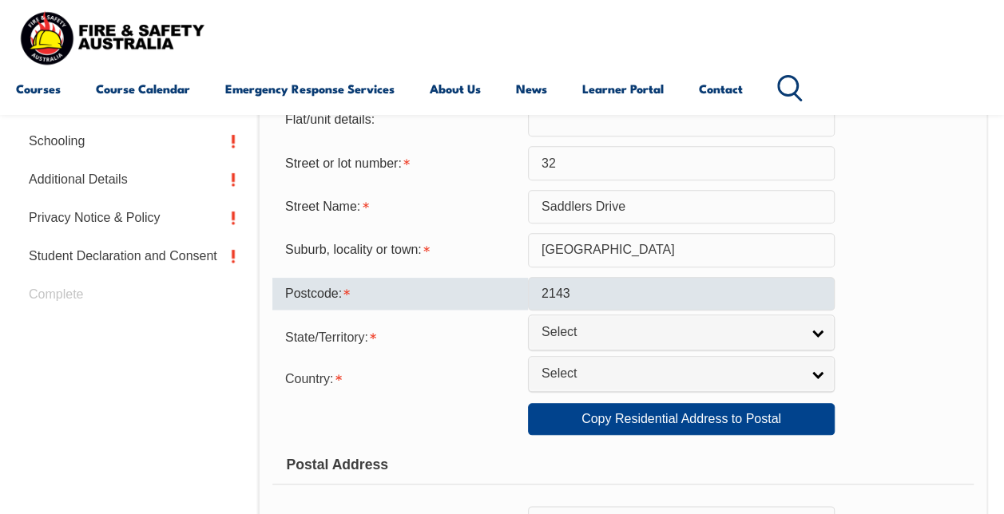
select select "NSW"
select select "1101"
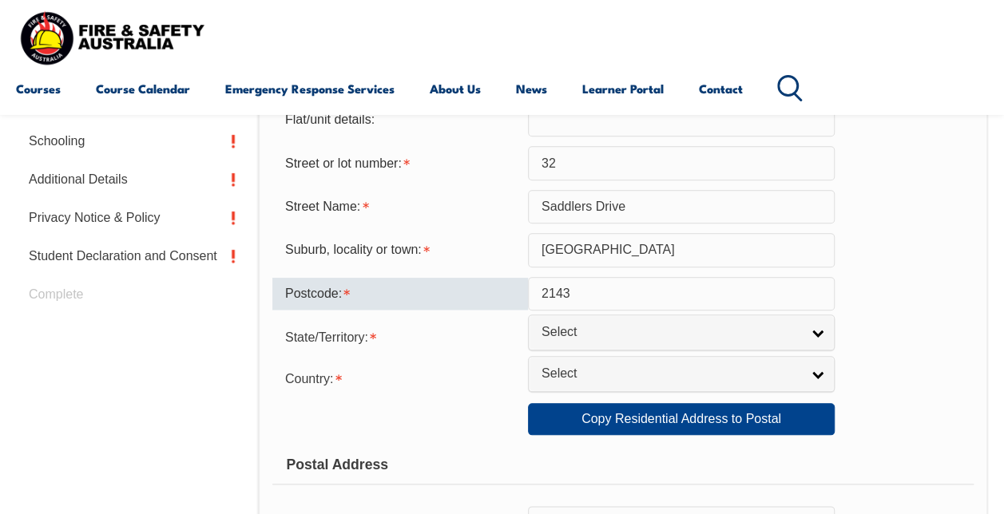
click at [601, 291] on input "2143" at bounding box center [681, 294] width 307 height 34
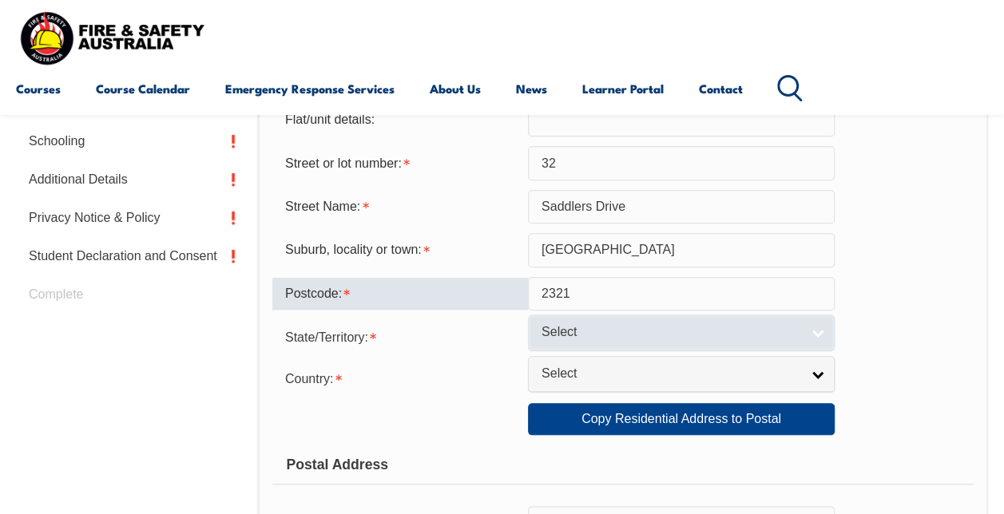
type input "2321"
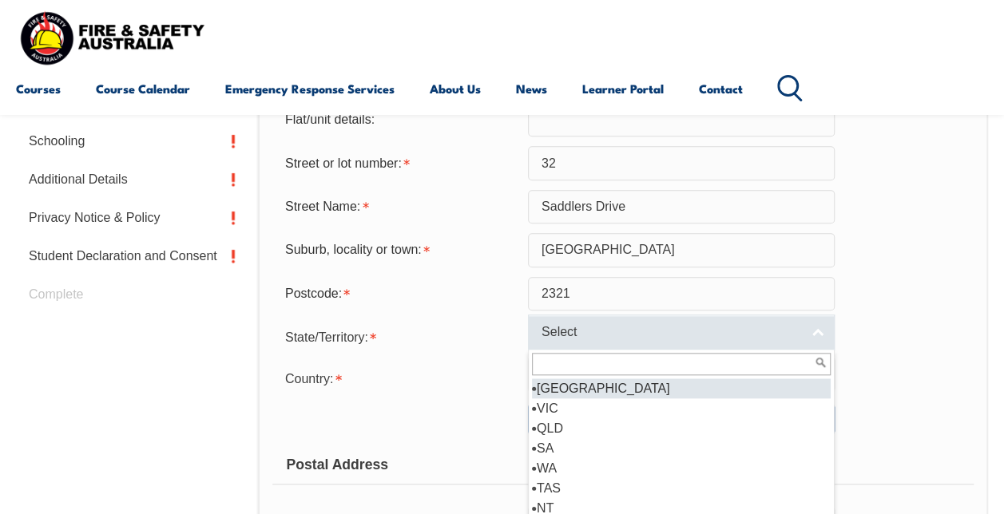
click at [612, 336] on span "Select" at bounding box center [670, 332] width 259 height 17
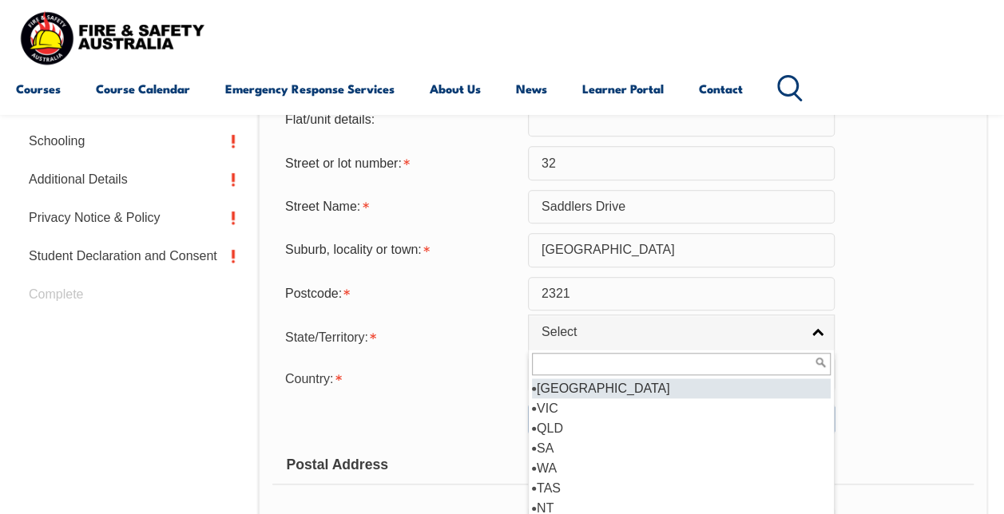
click at [589, 388] on li "NSW" at bounding box center [681, 389] width 299 height 20
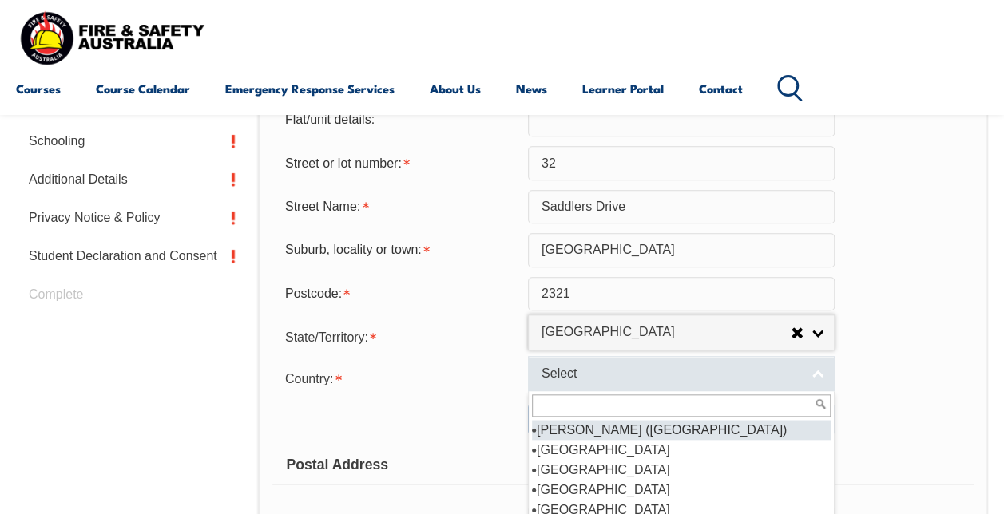
click at [589, 386] on link "Select" at bounding box center [681, 374] width 307 height 36
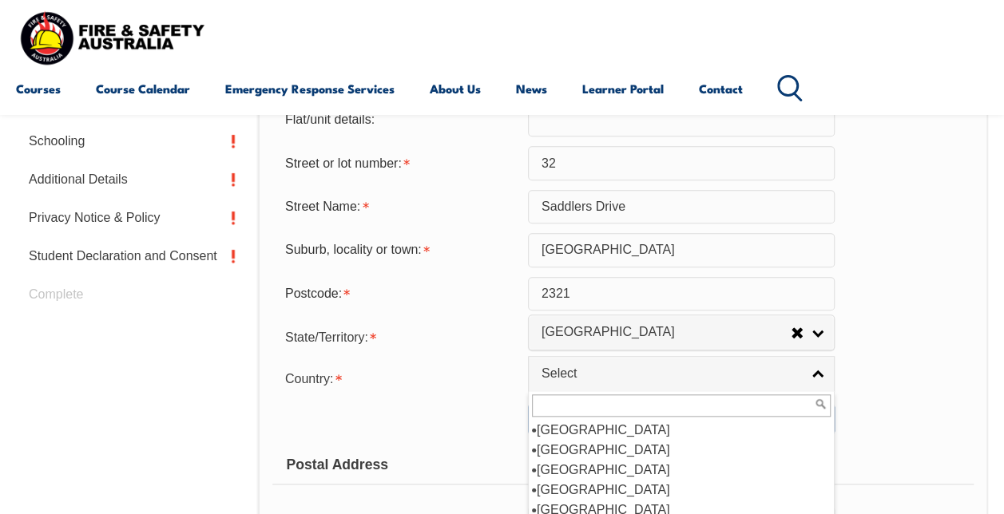
scroll to position [240, 0]
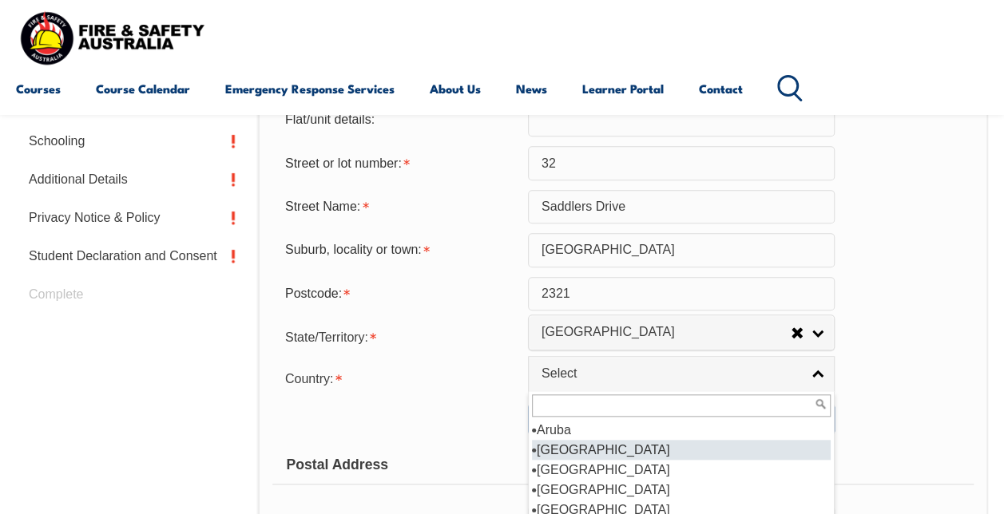
click at [577, 449] on li "Australia" at bounding box center [681, 450] width 299 height 20
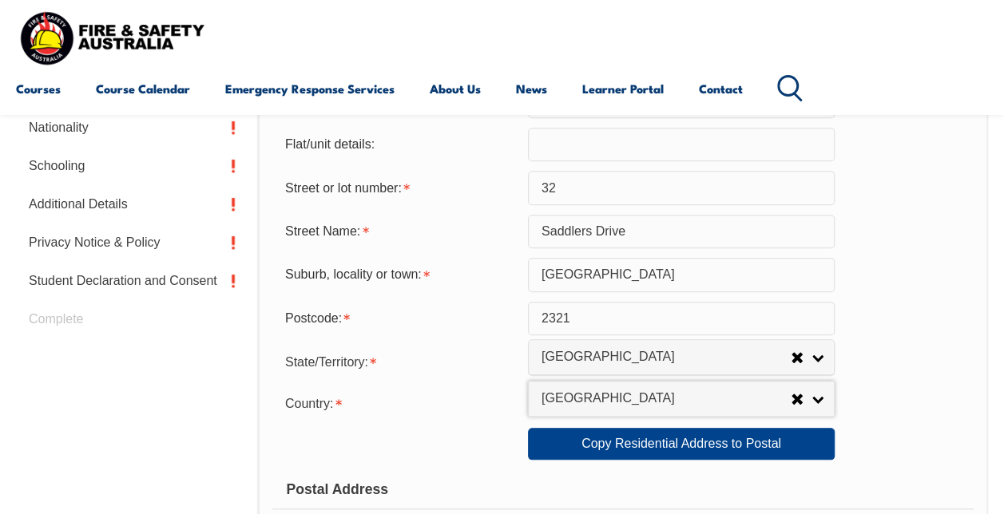
scroll to position [627, 0]
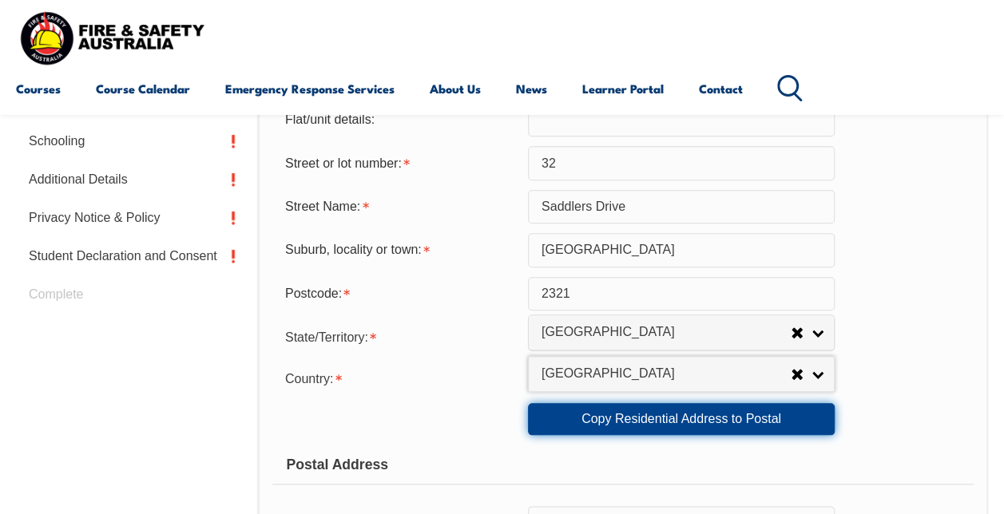
click at [696, 414] on link "Copy Residential Address to Postal" at bounding box center [681, 419] width 307 height 32
type input "32"
type input "Saddlers Drive"
type input "Gillieston Heights"
select select "NSW"
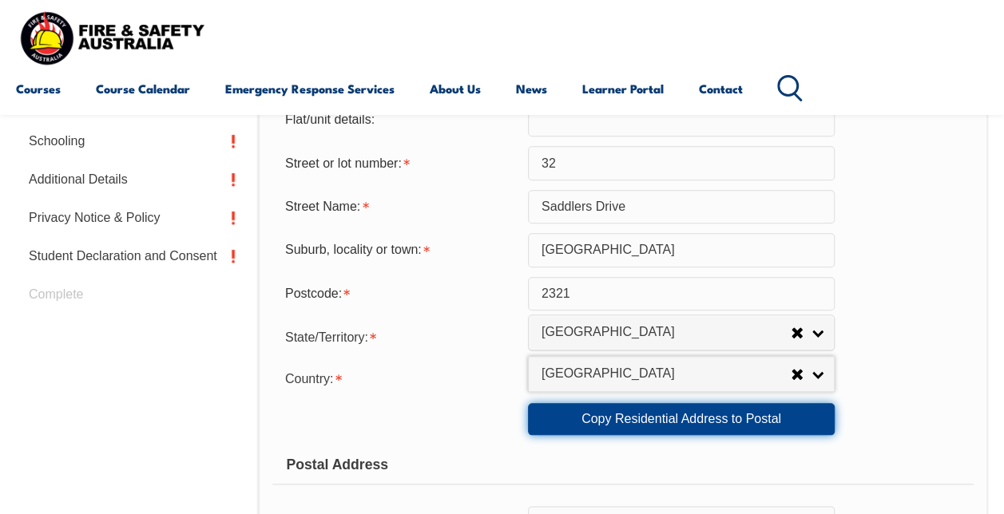
type input "2321"
select select "1101"
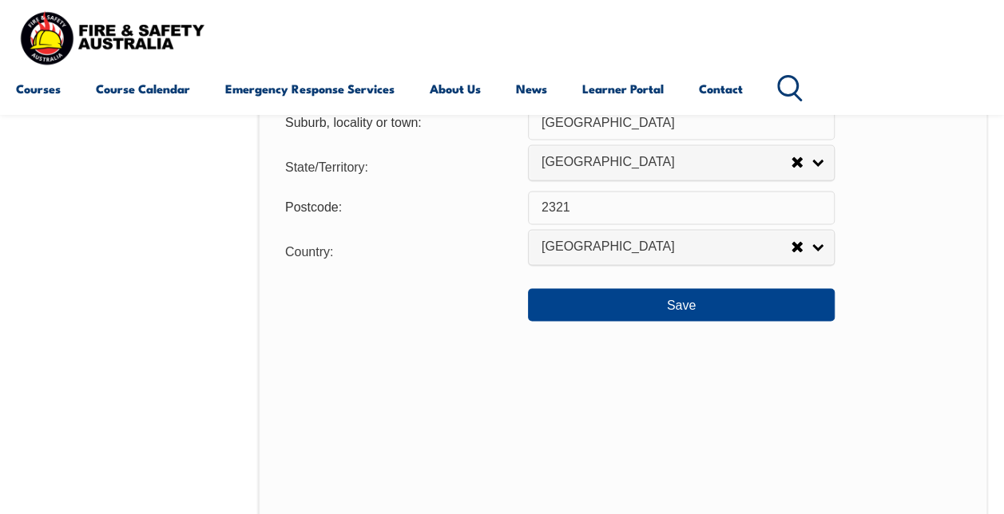
scroll to position [1266, 0]
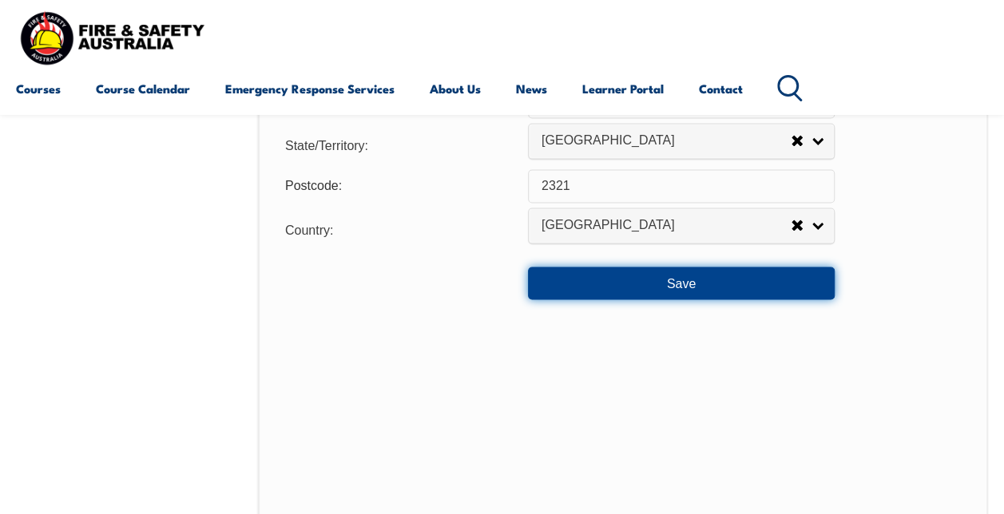
click at [705, 291] on button "Save" at bounding box center [681, 283] width 307 height 32
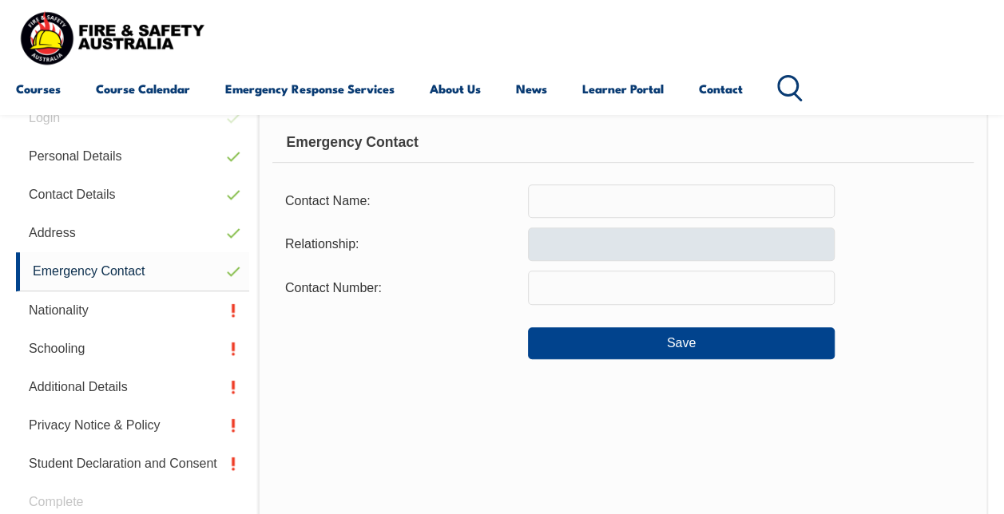
scroll to position [387, 0]
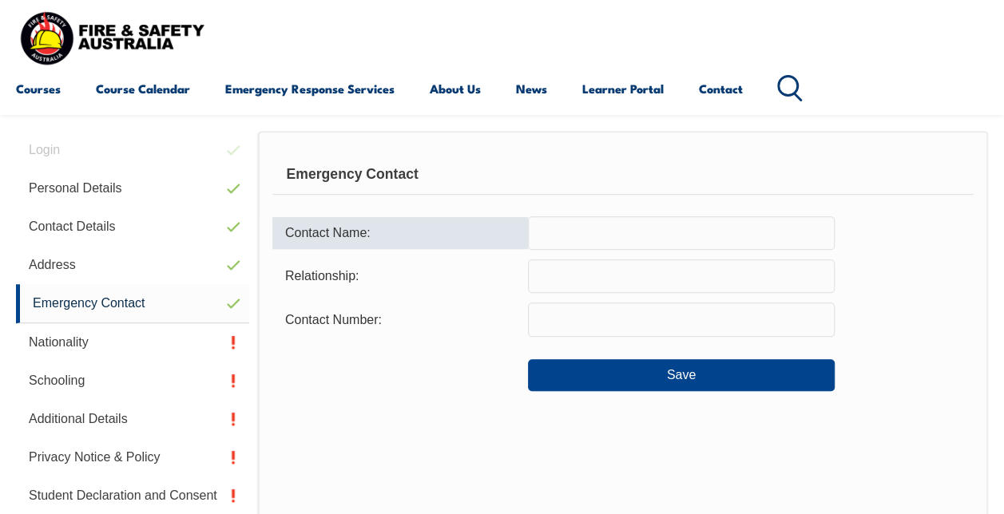
click at [633, 237] on input "text" at bounding box center [681, 233] width 307 height 34
type input "Amber Ozols"
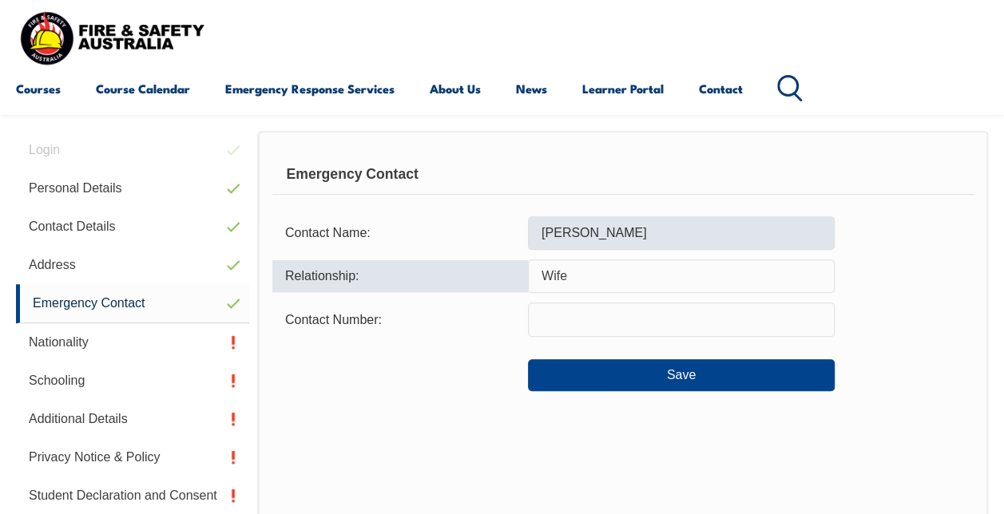
type input "Wife"
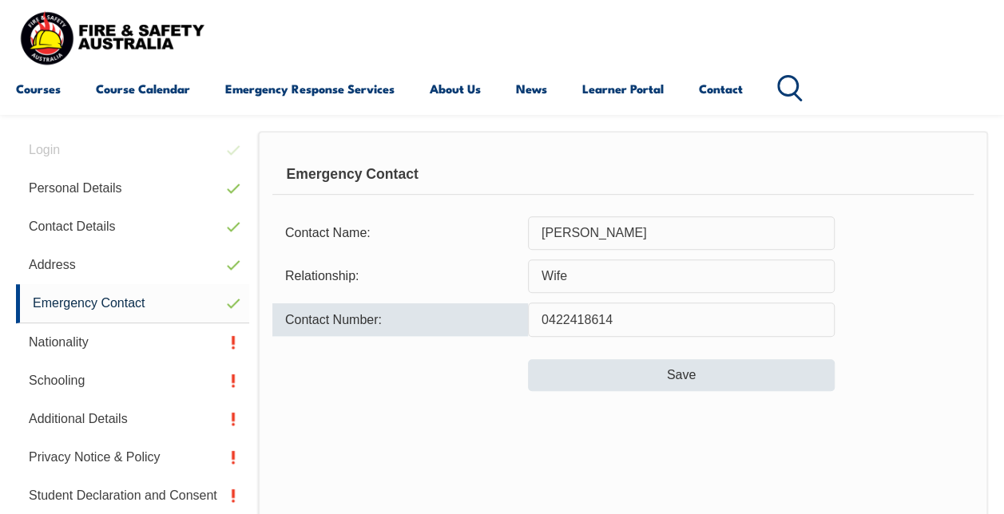
type input "0422418614"
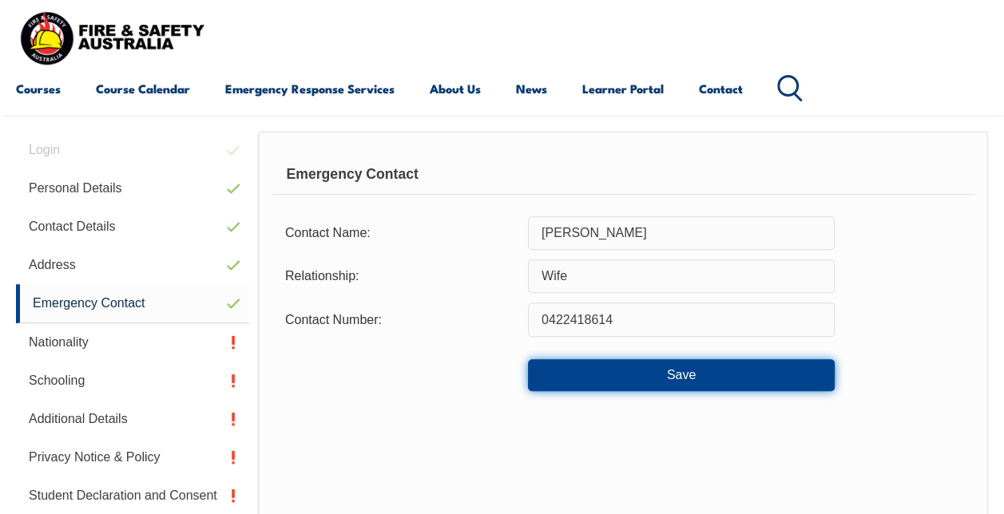
click at [668, 373] on button "Save" at bounding box center [681, 375] width 307 height 32
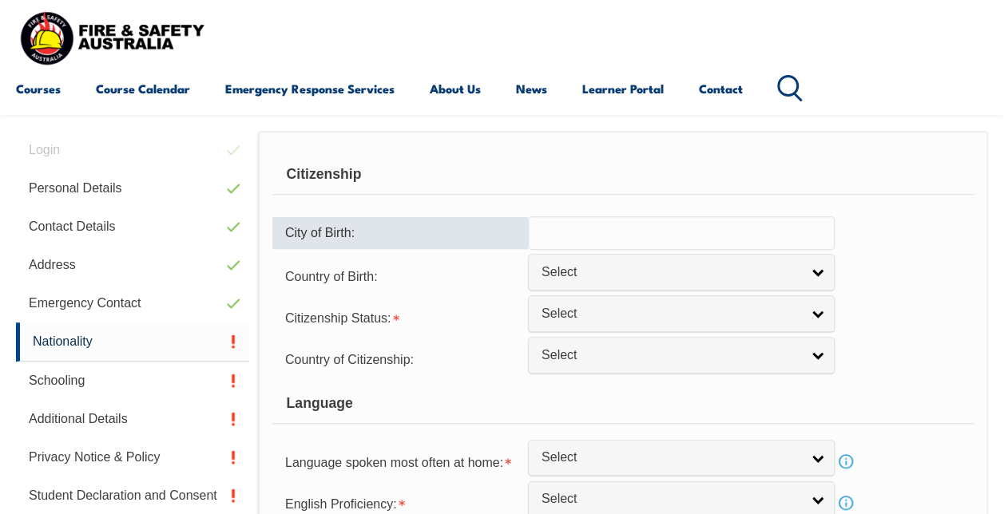
click at [734, 240] on input "text" at bounding box center [681, 233] width 307 height 34
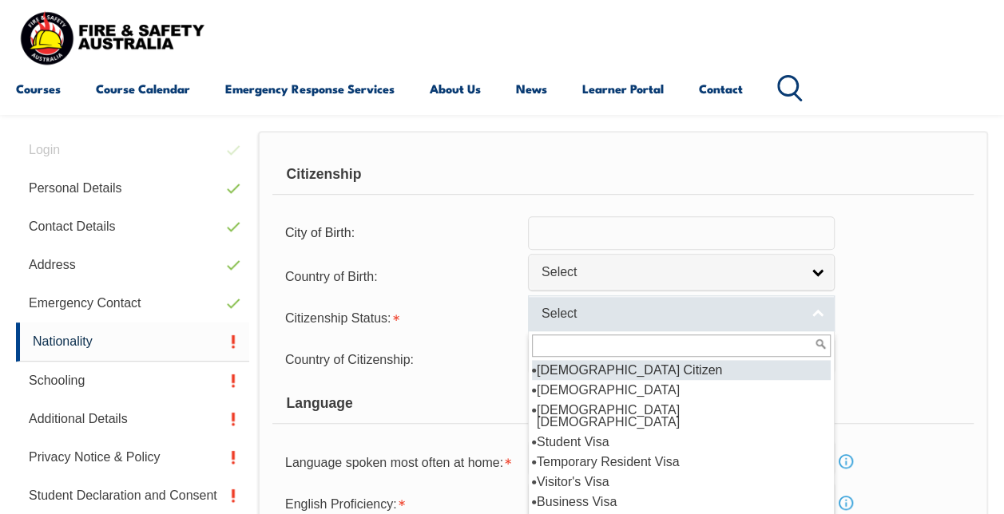
click at [811, 312] on link "Select" at bounding box center [681, 313] width 307 height 36
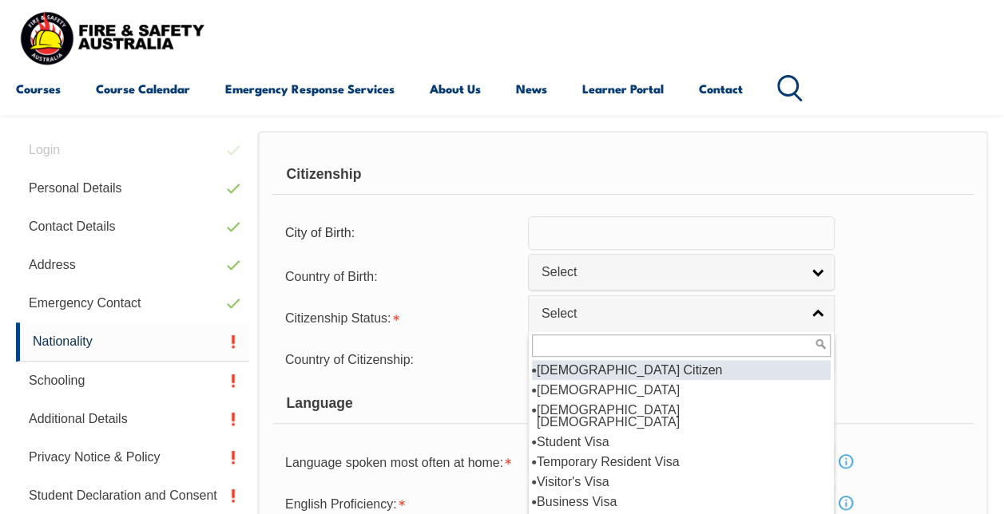
click at [647, 369] on li "Australian Citizen" at bounding box center [681, 370] width 299 height 20
select select "1"
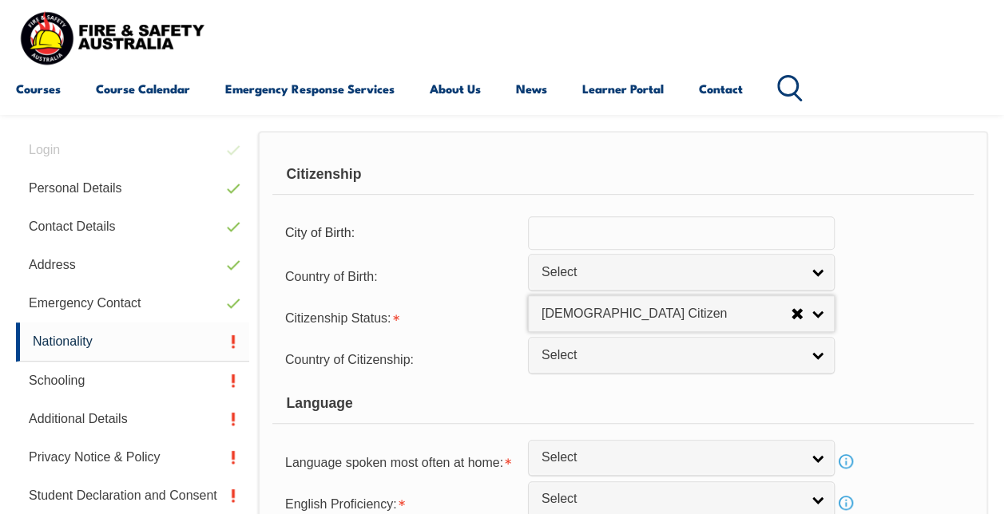
click at [909, 343] on div "Country of Citizenship: Adelie Land (France) Afghanistan Aland Islands Albania …" at bounding box center [622, 359] width 701 height 32
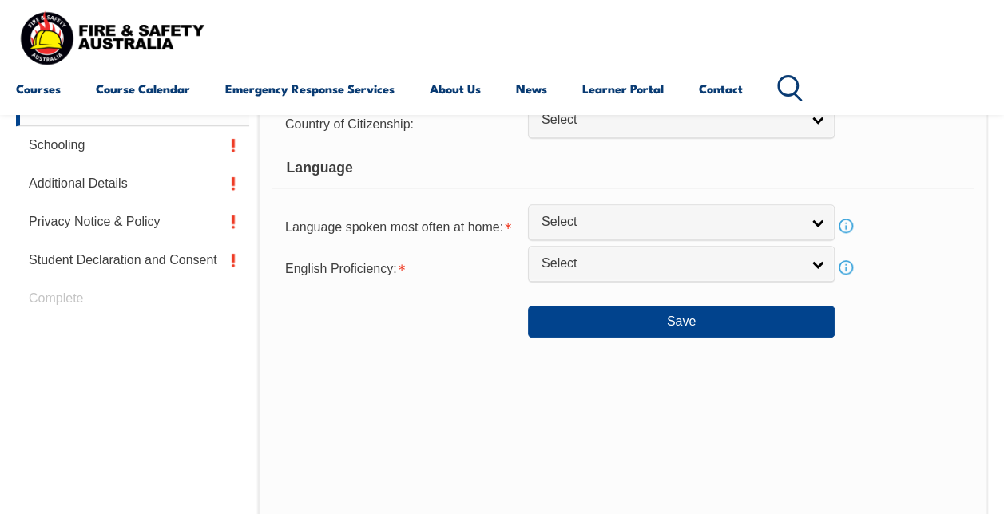
scroll to position [627, 0]
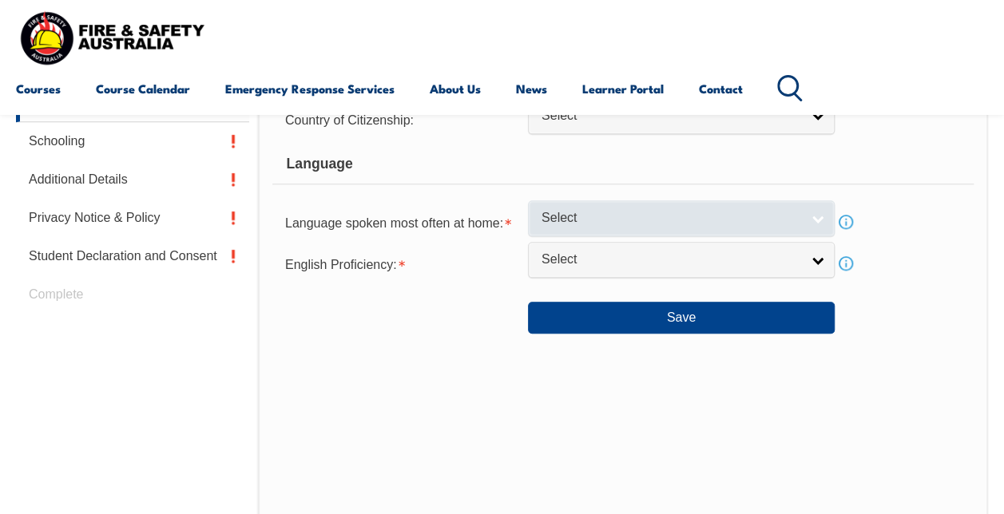
click at [823, 222] on link "Select" at bounding box center [681, 218] width 307 height 36
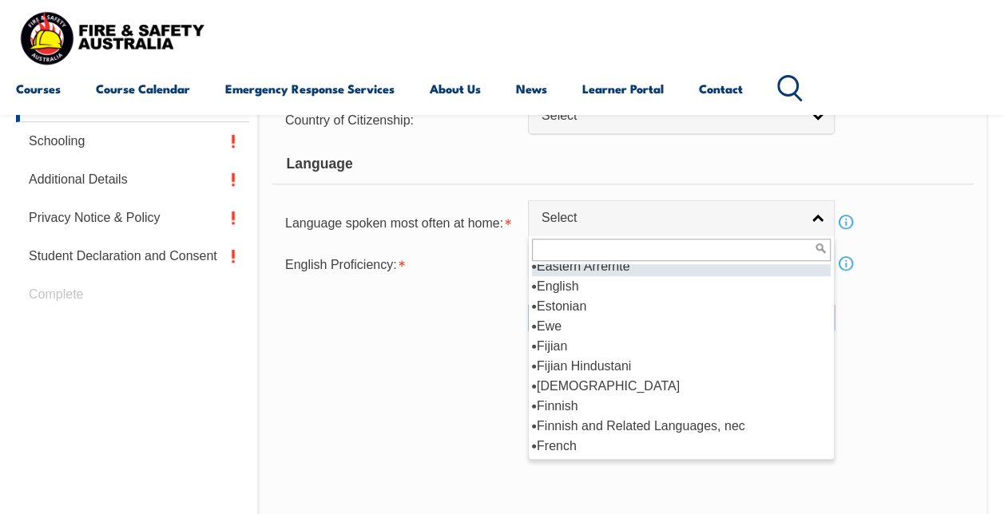
scroll to position [1917, 0]
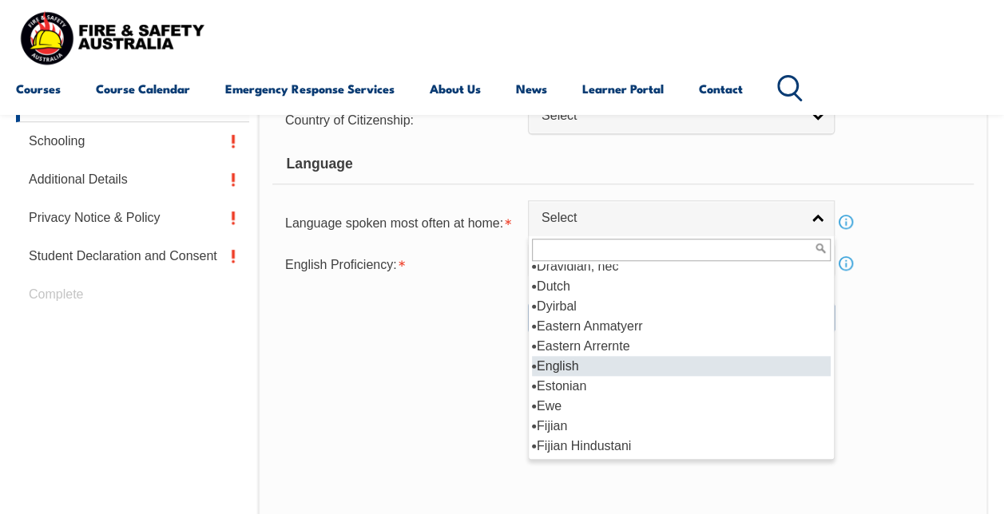
click at [730, 358] on li "English" at bounding box center [681, 366] width 299 height 20
select select "1201"
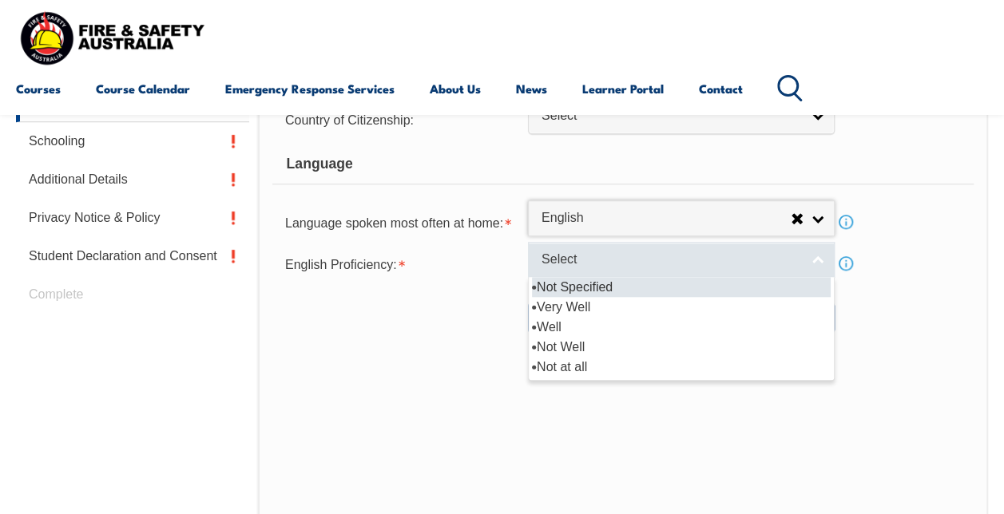
click at [810, 260] on link "Select" at bounding box center [681, 260] width 307 height 36
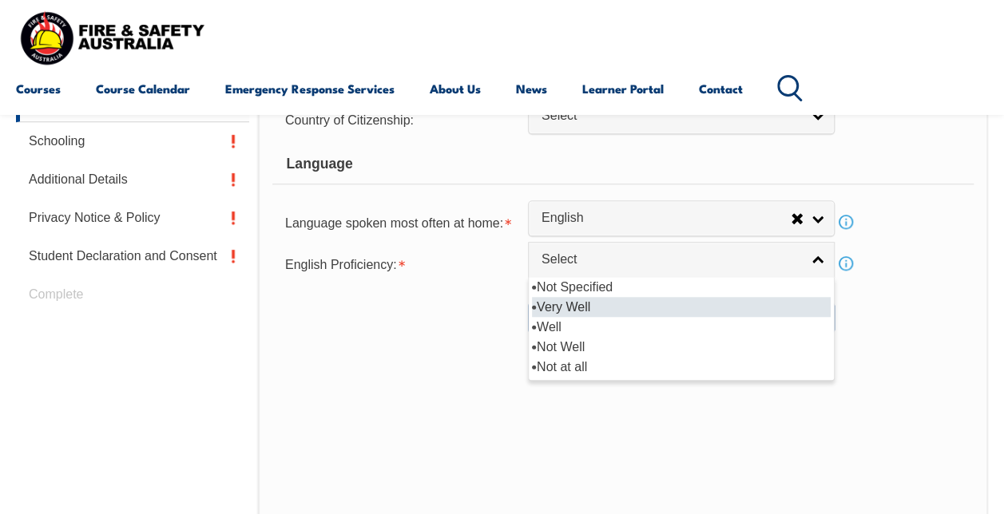
click at [725, 305] on li "Very Well" at bounding box center [681, 307] width 299 height 20
select select "1"
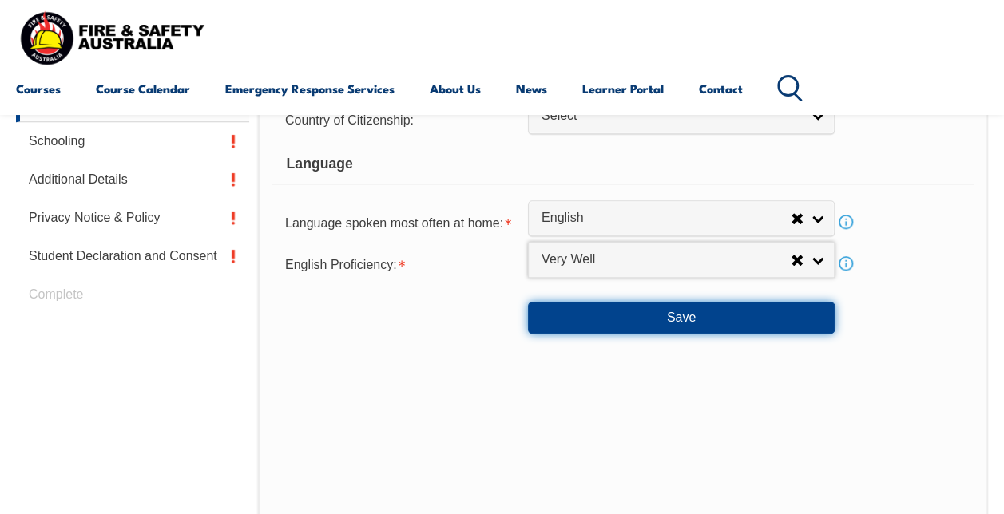
click at [680, 319] on button "Save" at bounding box center [681, 318] width 307 height 32
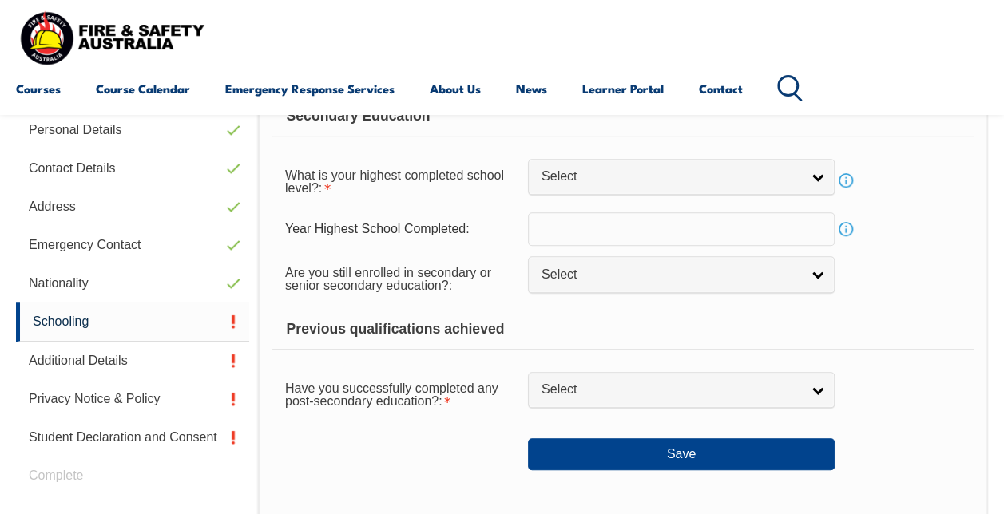
scroll to position [387, 0]
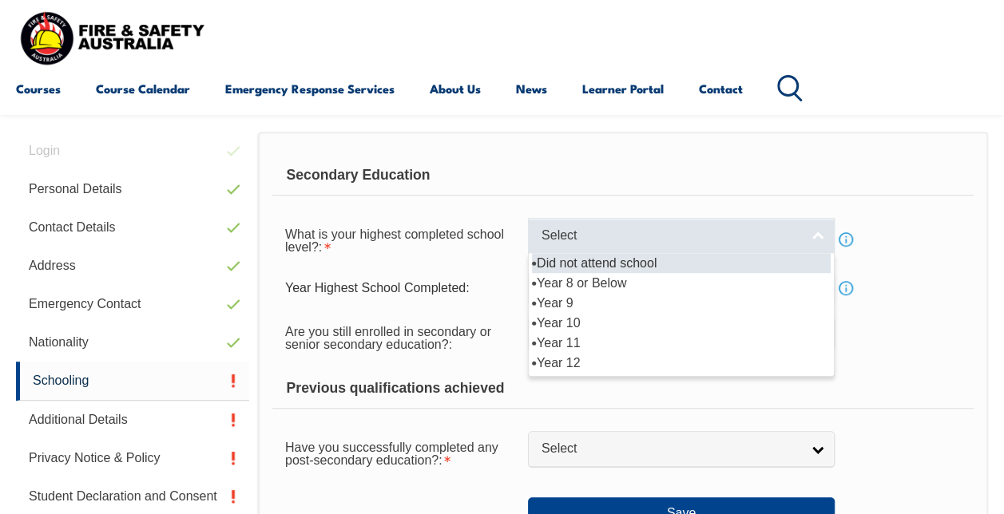
click at [826, 229] on link "Select" at bounding box center [681, 236] width 307 height 36
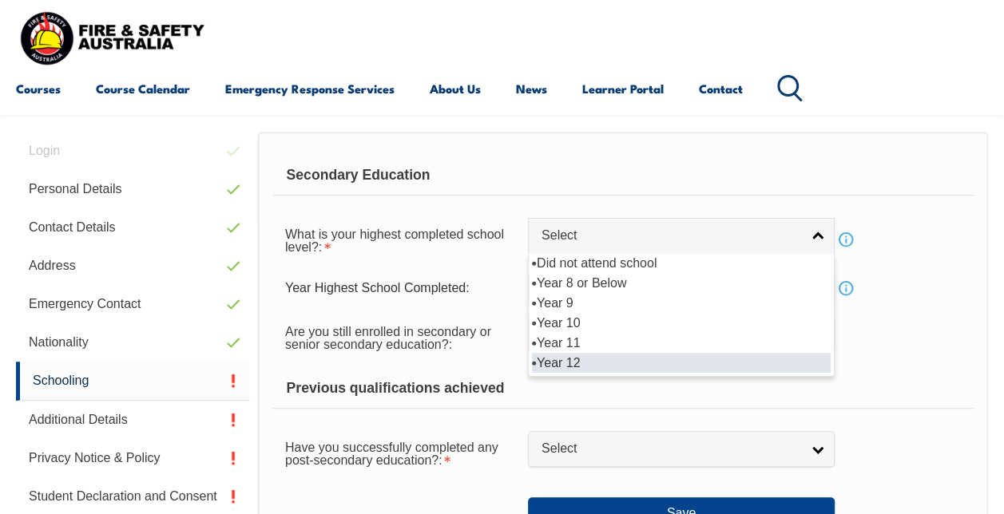
click at [663, 359] on li "Year 12" at bounding box center [681, 363] width 299 height 20
select select "12"
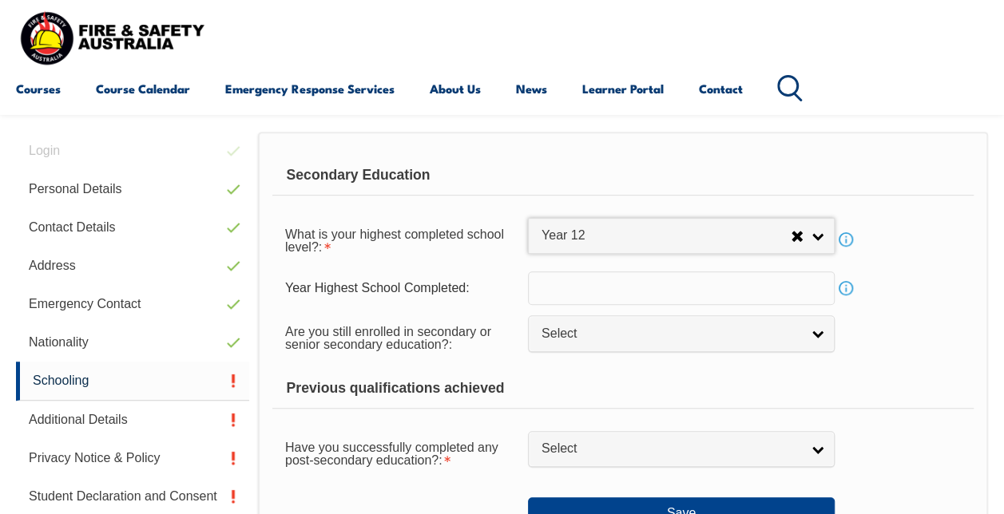
click at [670, 290] on input "text" at bounding box center [681, 289] width 307 height 34
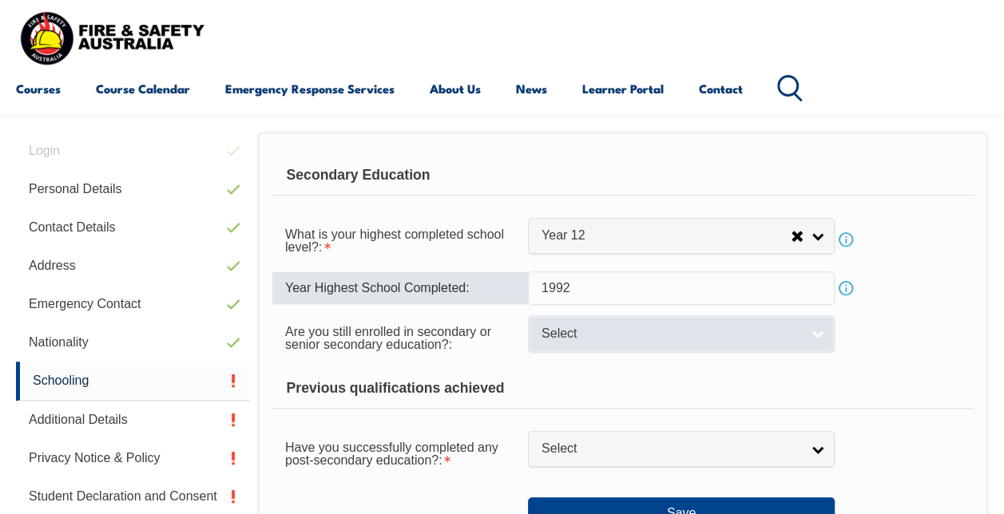
type input "1992"
click at [819, 342] on link "Select" at bounding box center [681, 333] width 307 height 36
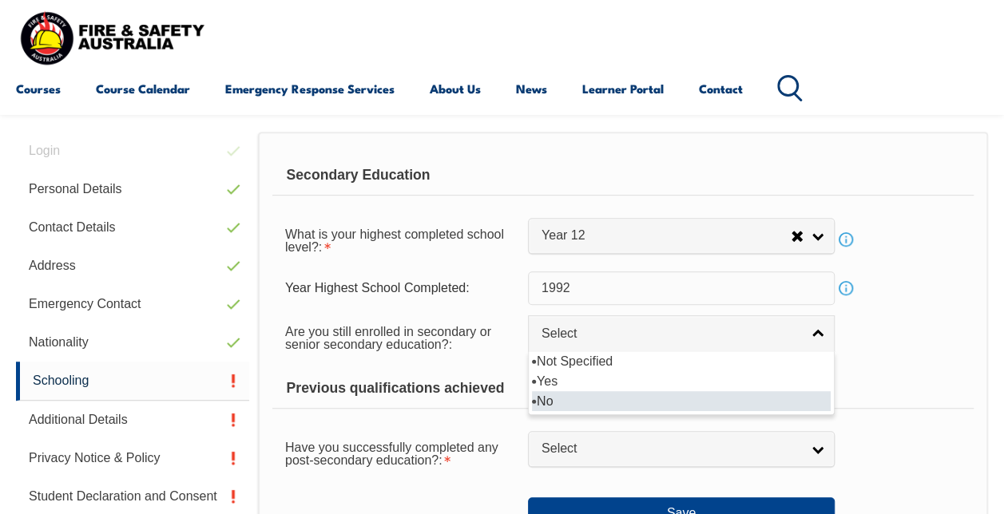
click at [720, 391] on li "No" at bounding box center [681, 401] width 299 height 20
select select "false"
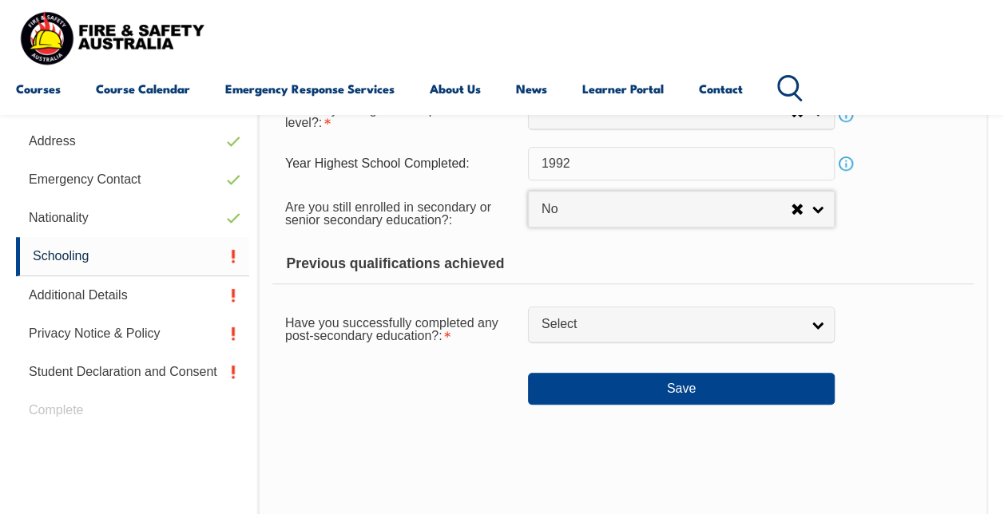
scroll to position [546, 0]
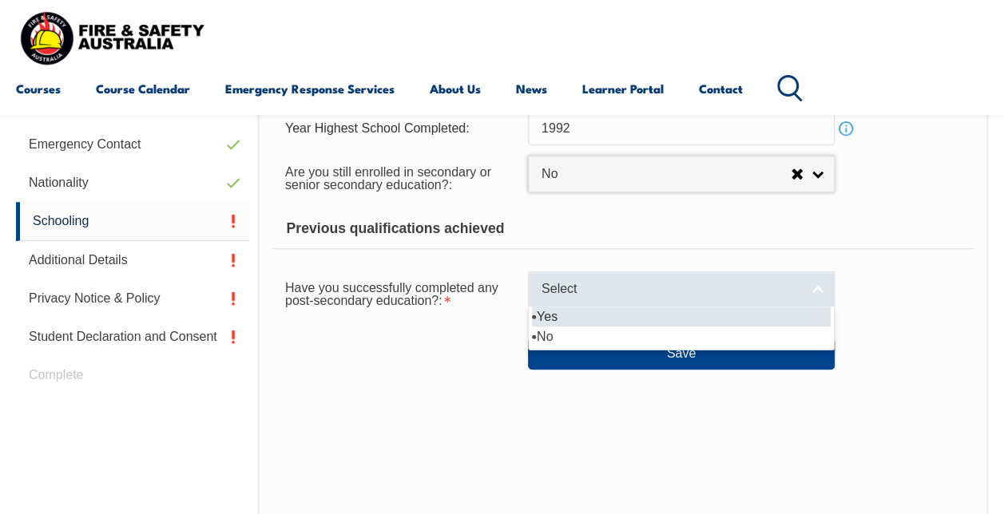
click at [819, 290] on link "Select" at bounding box center [681, 290] width 307 height 36
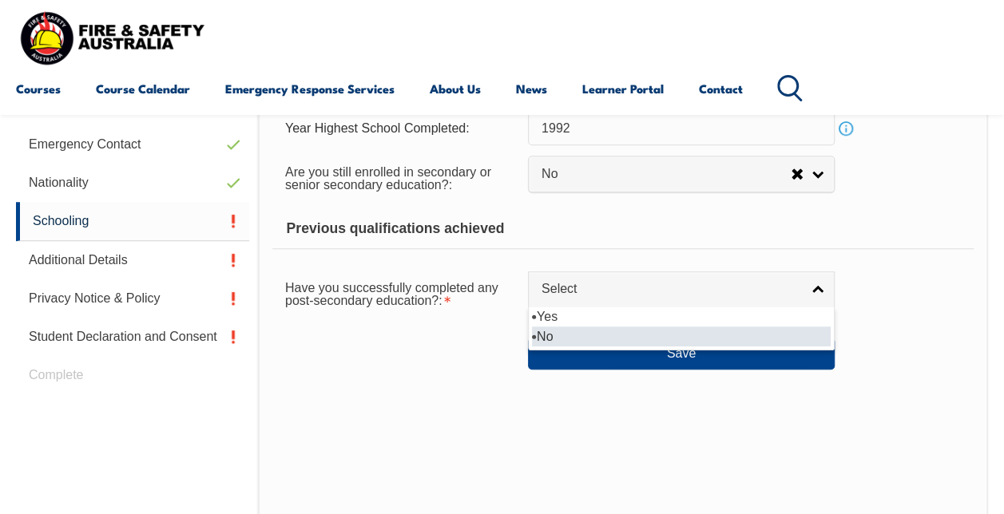
click at [751, 334] on li "No" at bounding box center [681, 337] width 299 height 20
select select "false"
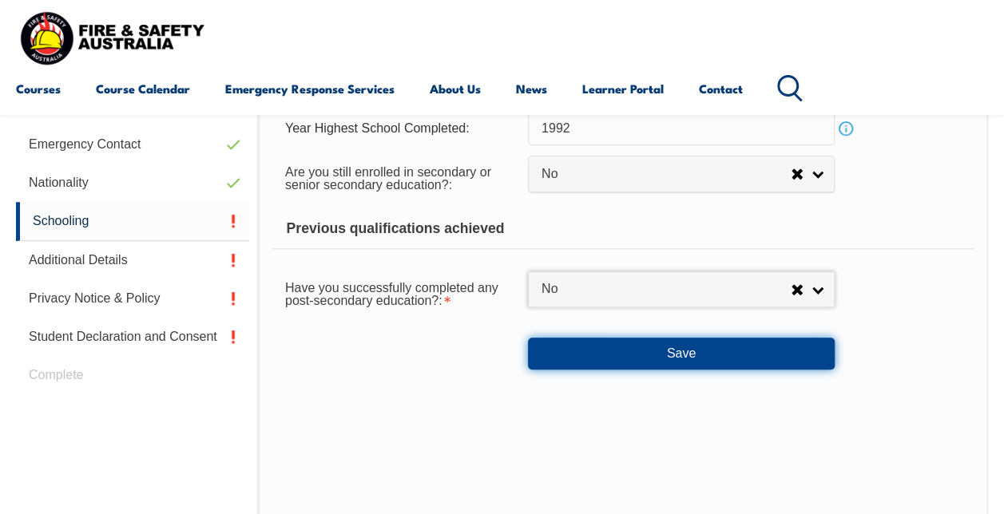
click at [668, 350] on button "Save" at bounding box center [681, 354] width 307 height 32
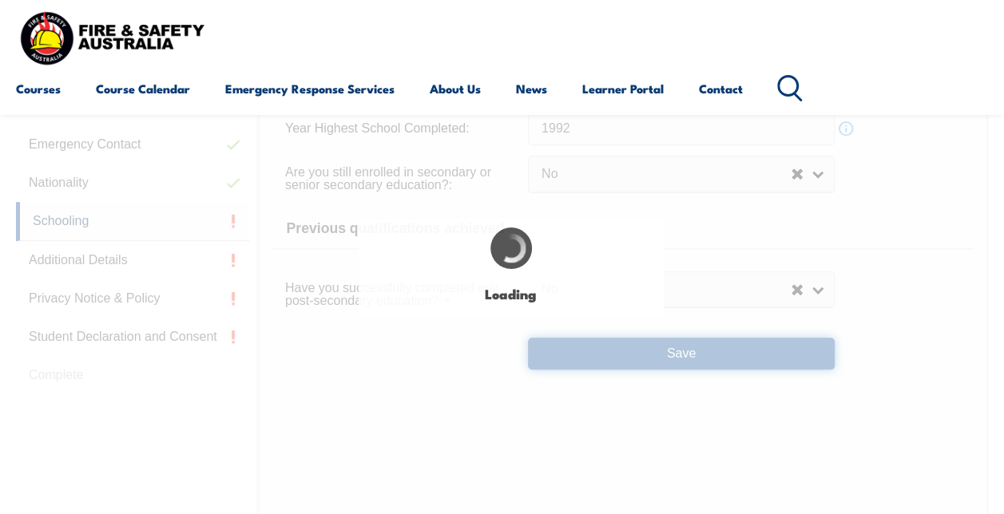
select select
select select "false"
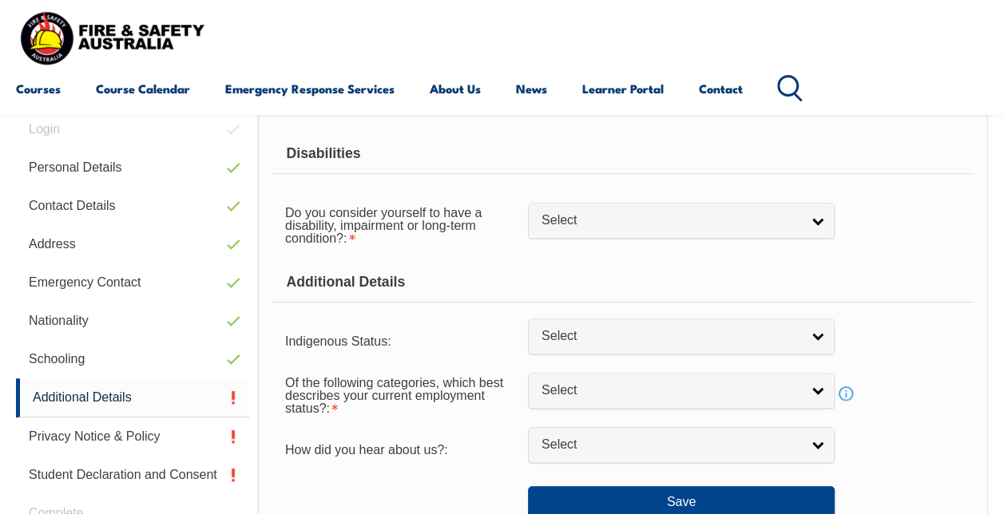
scroll to position [387, 0]
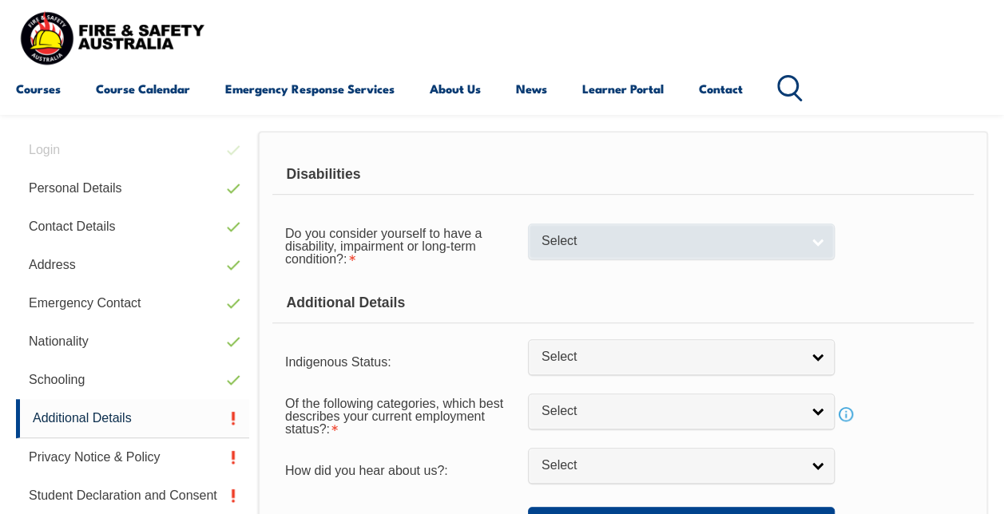
click at [808, 243] on link "Select" at bounding box center [681, 242] width 307 height 36
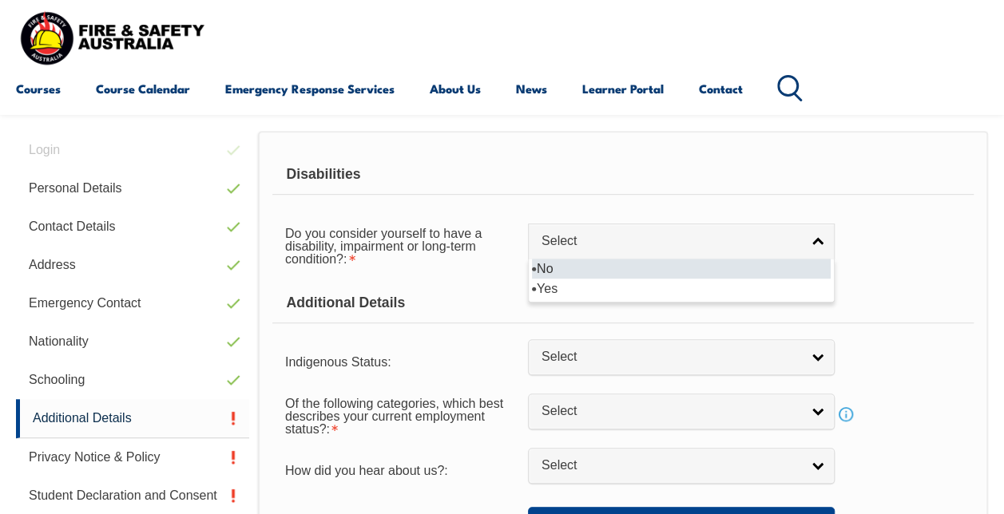
click at [755, 267] on li "No" at bounding box center [681, 269] width 299 height 20
select select "false"
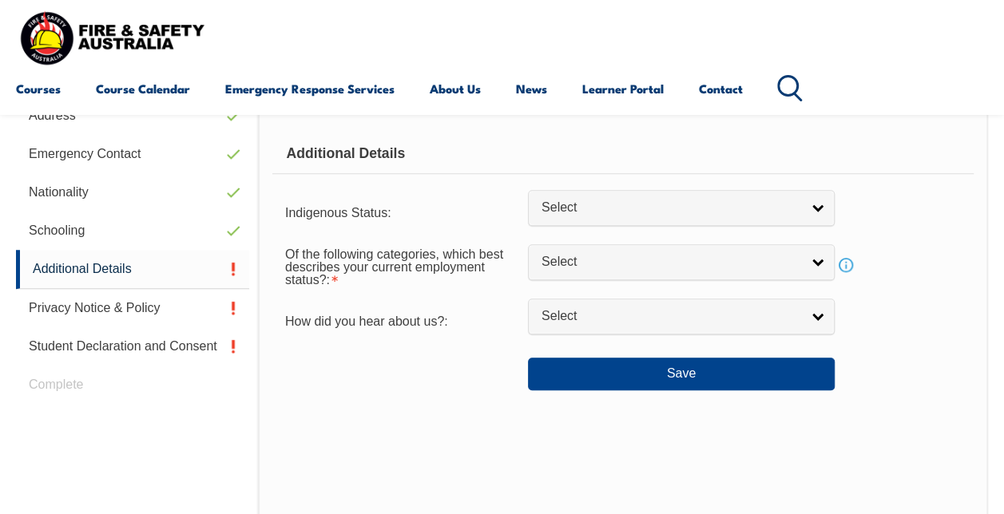
scroll to position [547, 0]
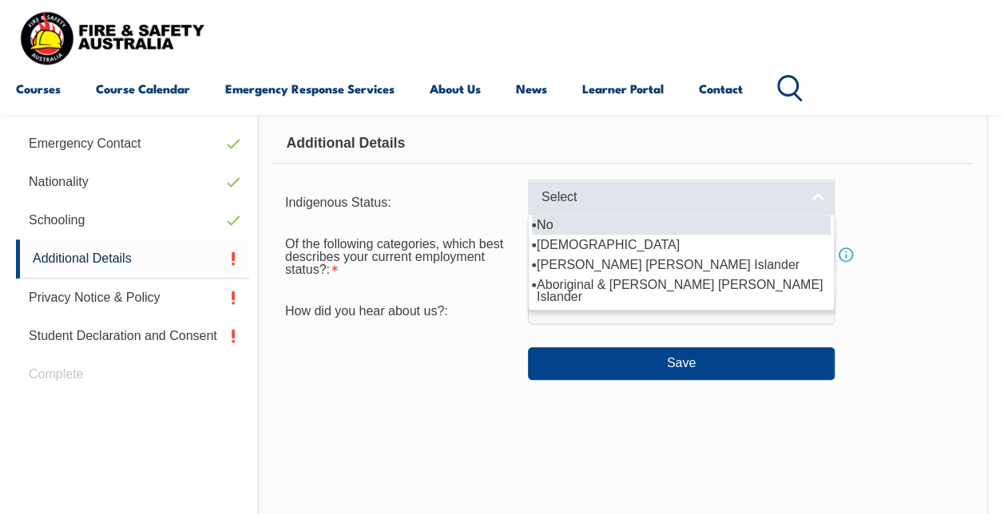
click at [817, 200] on link "Select" at bounding box center [681, 198] width 307 height 36
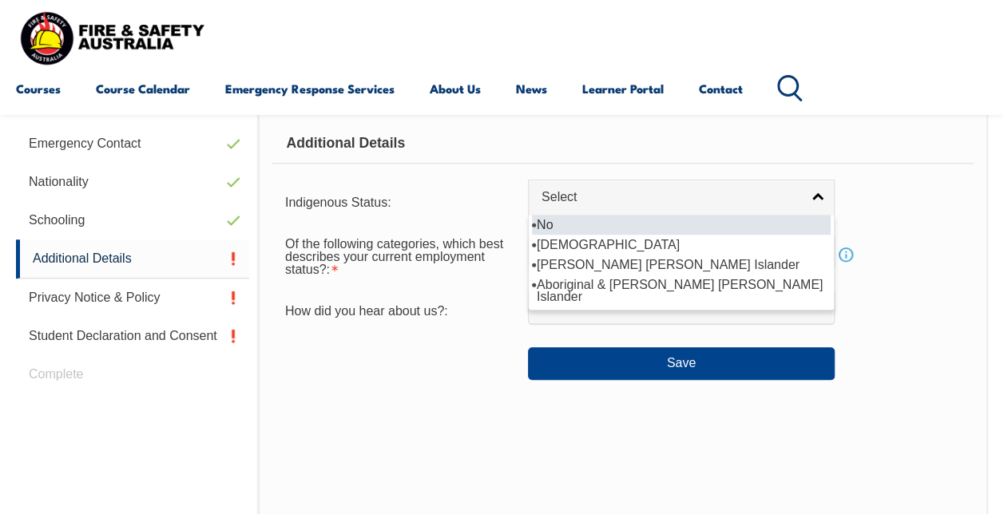
click at [781, 224] on li "No" at bounding box center [681, 225] width 299 height 20
select select "4"
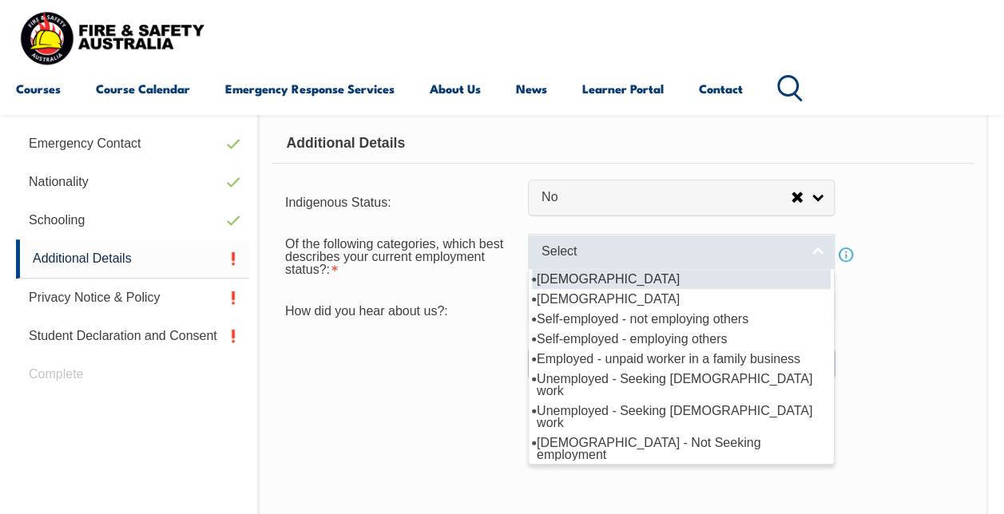
click at [818, 248] on link "Select" at bounding box center [681, 252] width 307 height 36
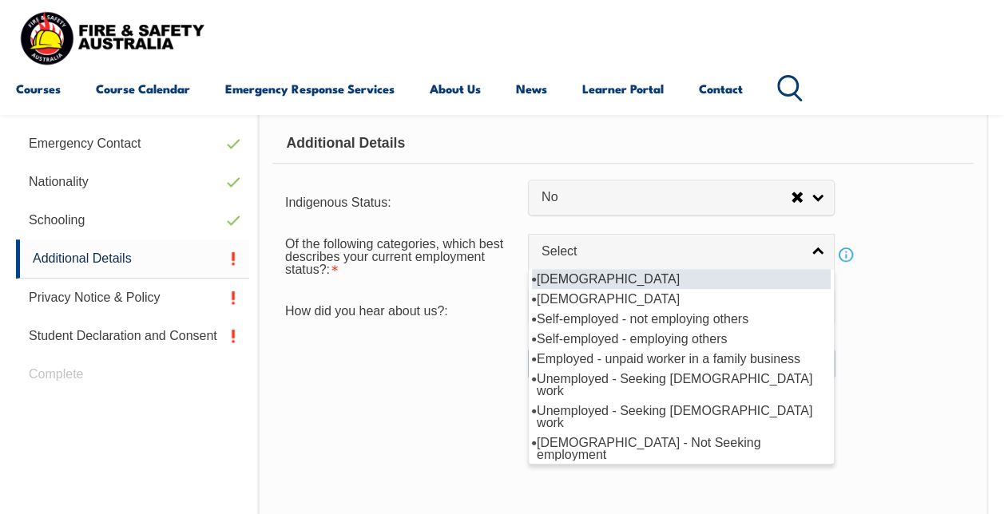
click at [714, 280] on li "Full-time employee" at bounding box center [681, 279] width 299 height 20
select select "1"
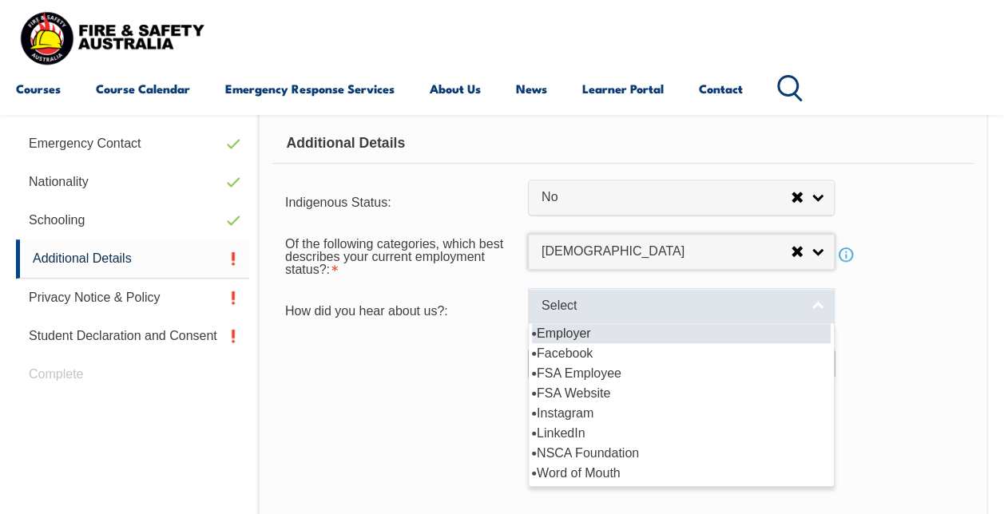
click at [809, 304] on link "Select" at bounding box center [681, 306] width 307 height 36
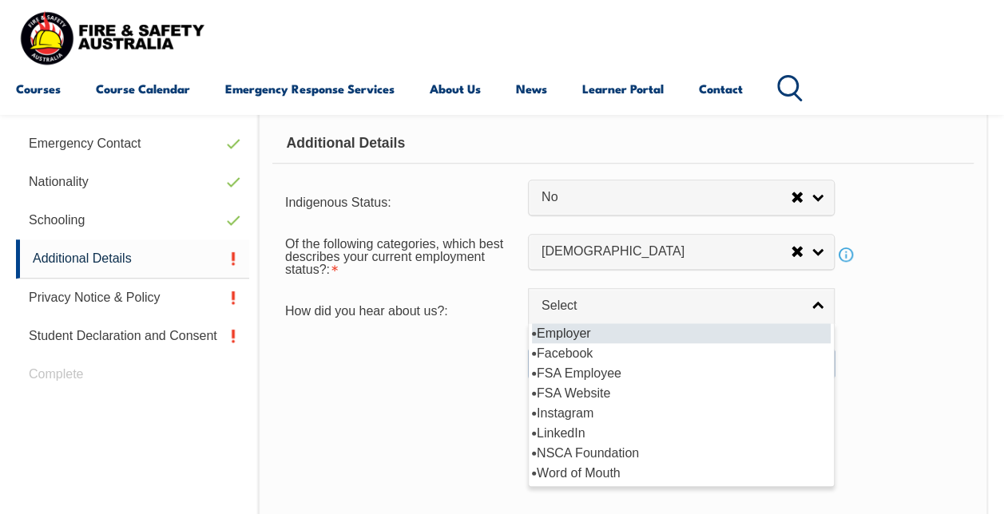
click at [607, 328] on li "Employer" at bounding box center [681, 333] width 299 height 20
select select "8019"
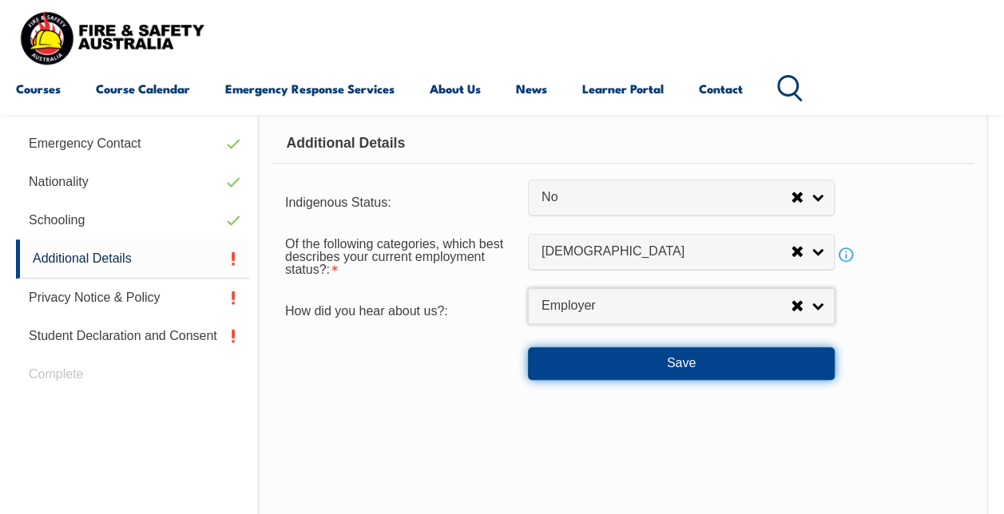
click at [662, 357] on button "Save" at bounding box center [681, 363] width 307 height 32
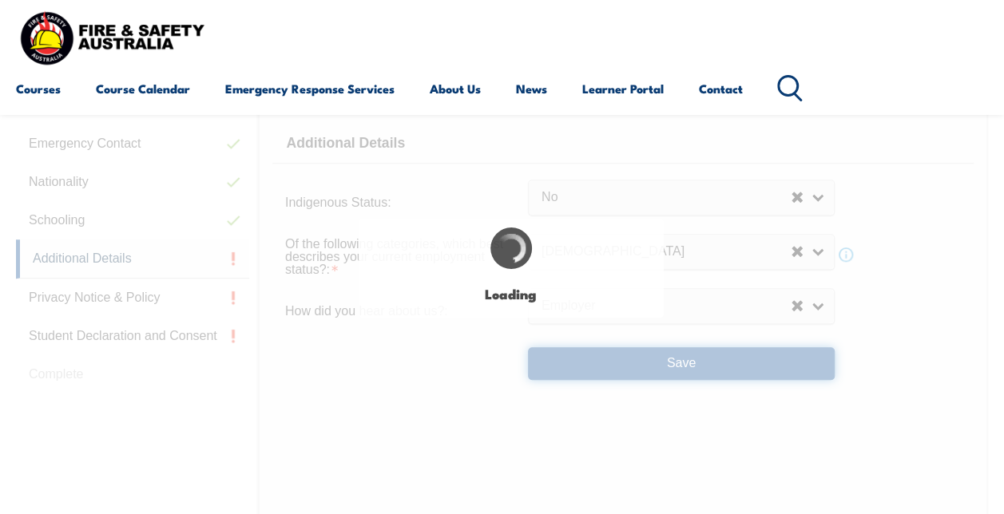
select select "false"
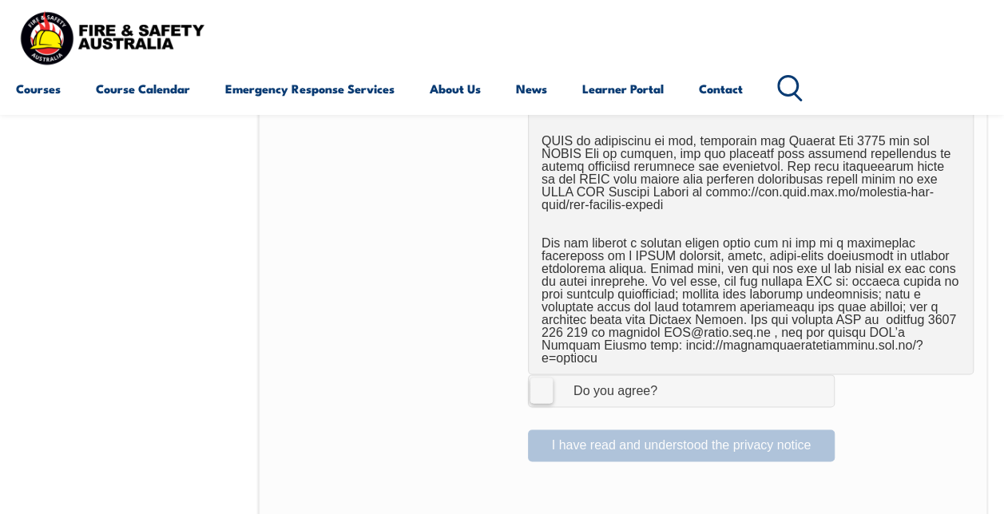
scroll to position [1025, 0]
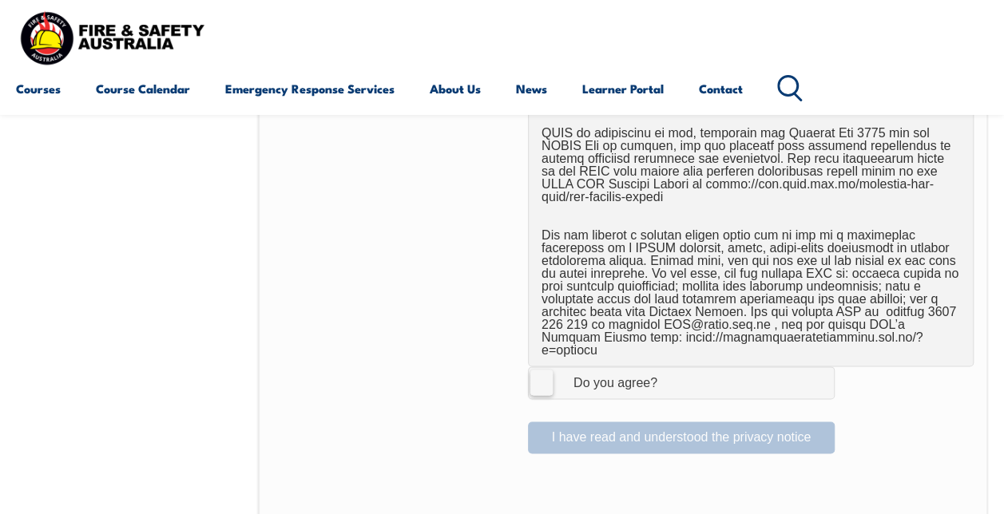
click at [540, 367] on label "I Agree Do you agree?" at bounding box center [681, 383] width 307 height 32
click at [670, 367] on input "I Agree Do you agree?" at bounding box center [683, 382] width 27 height 30
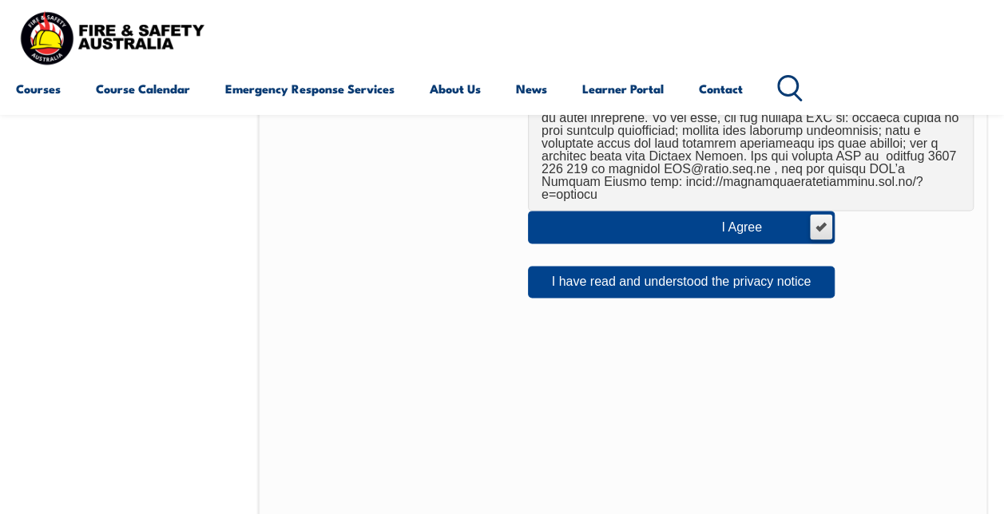
scroll to position [1105, 0]
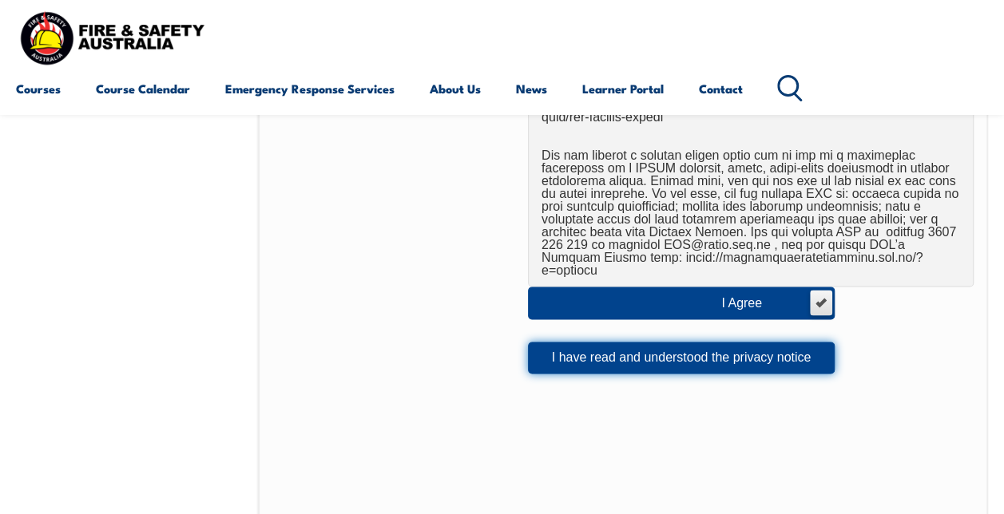
click at [660, 342] on button "I have read and understood the privacy notice" at bounding box center [681, 358] width 307 height 32
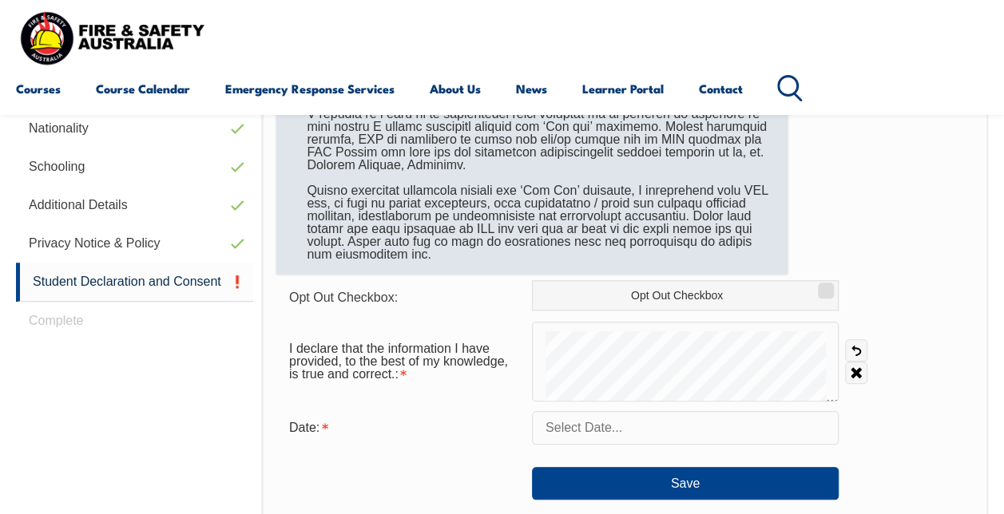
scroll to position [626, 0]
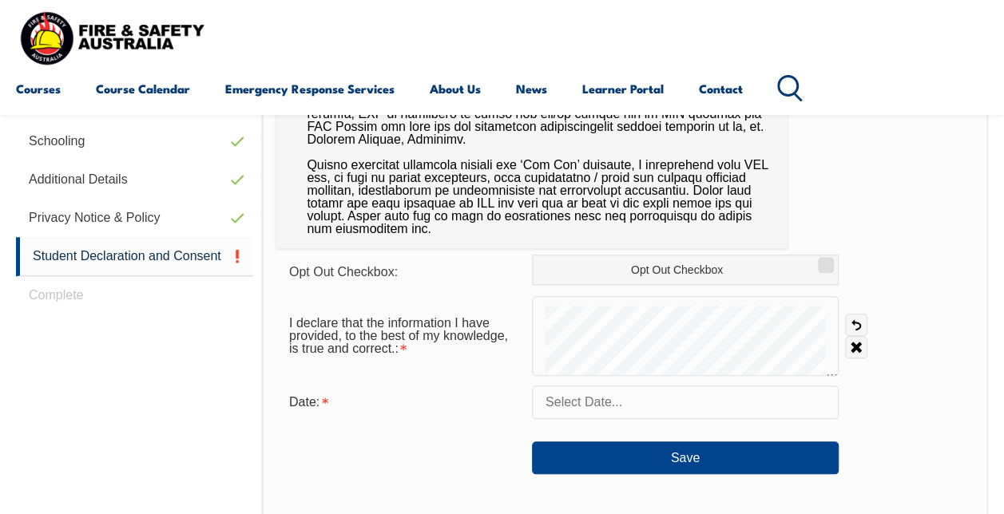
click at [879, 326] on div "I declare that the information I have provided, to the best of my knowledge, is…" at bounding box center [624, 336] width 697 height 80
click at [858, 323] on link "Undo" at bounding box center [856, 325] width 22 height 22
click at [854, 324] on link "Undo" at bounding box center [856, 325] width 22 height 22
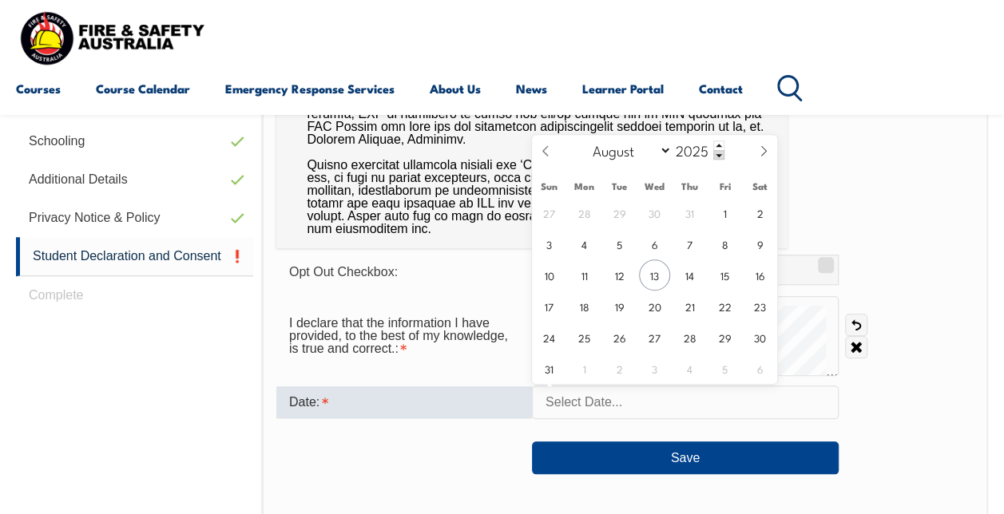
click at [643, 397] on input "text" at bounding box center [685, 403] width 307 height 34
click at [650, 273] on span "13" at bounding box center [654, 275] width 31 height 31
type input "August 13, 2025"
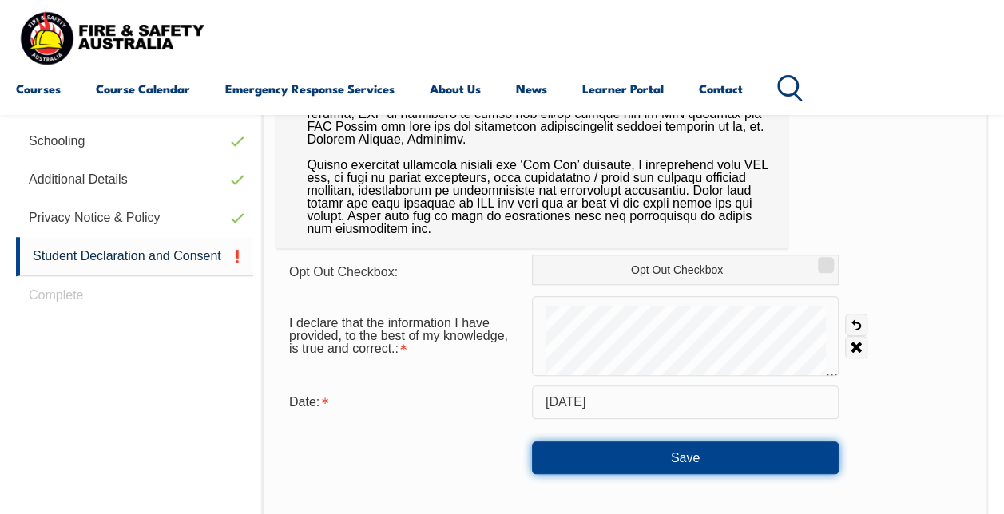
click at [680, 459] on button "Save" at bounding box center [685, 458] width 307 height 32
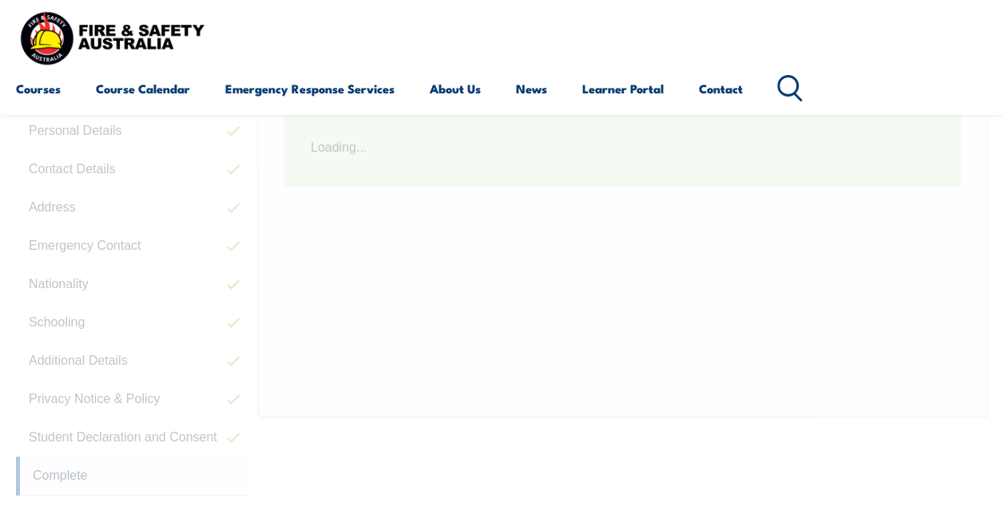
scroll to position [387, 0]
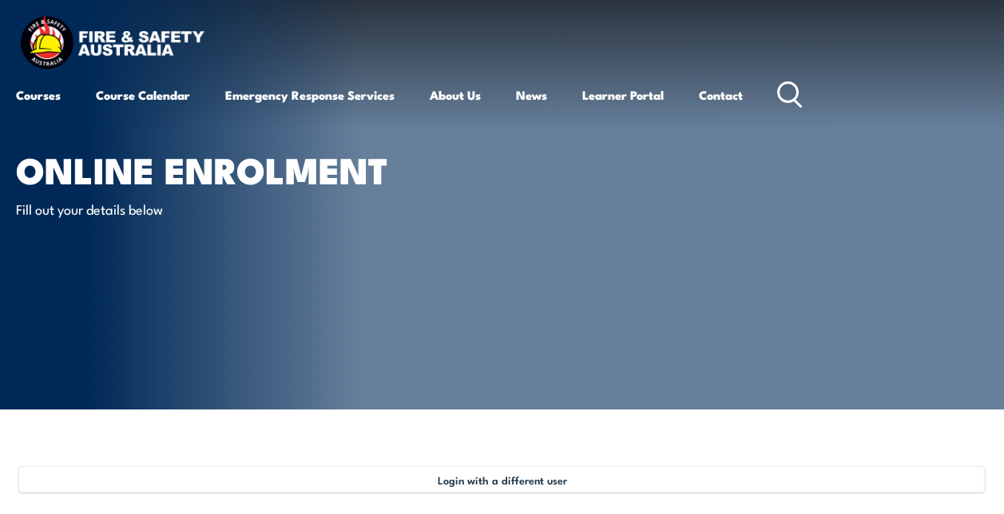
select select "Mr"
select select "M"
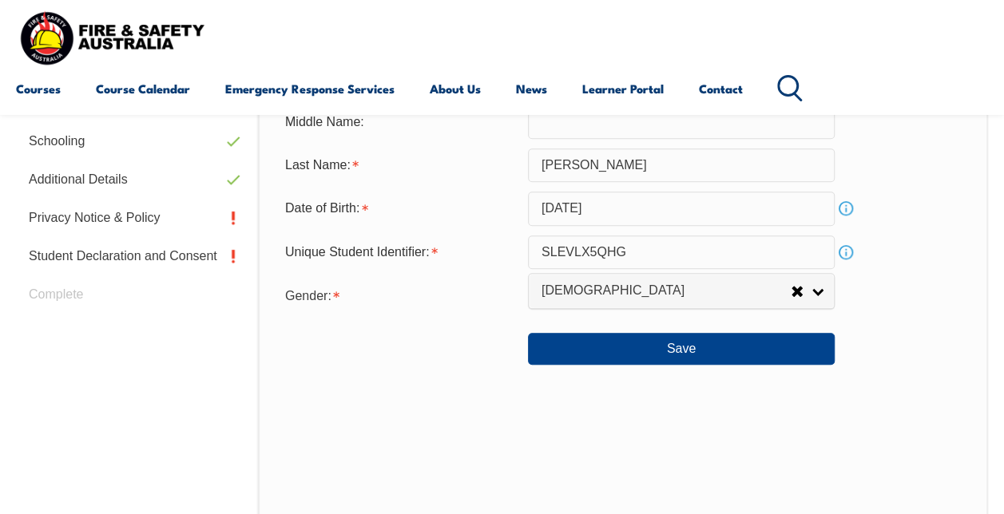
scroll to position [547, 0]
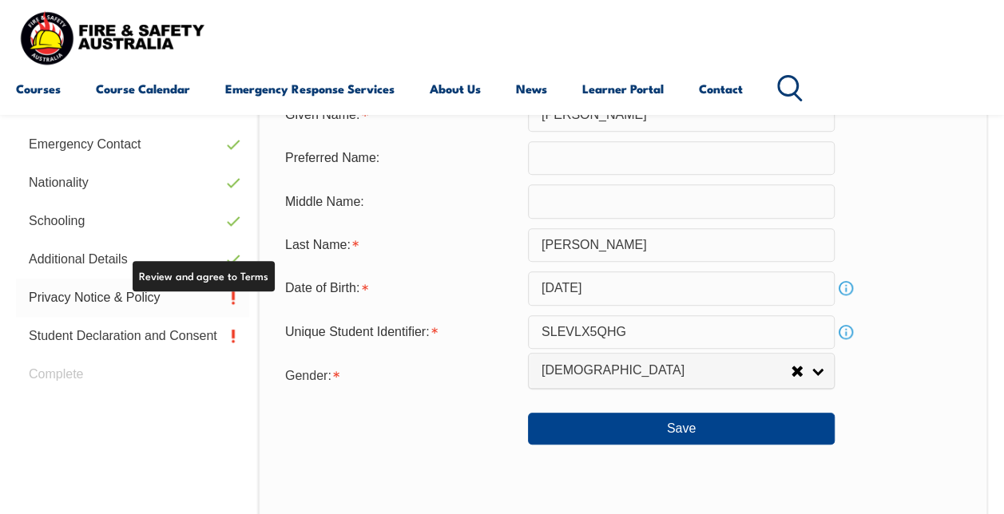
click at [117, 295] on link "Privacy Notice & Policy" at bounding box center [132, 298] width 233 height 38
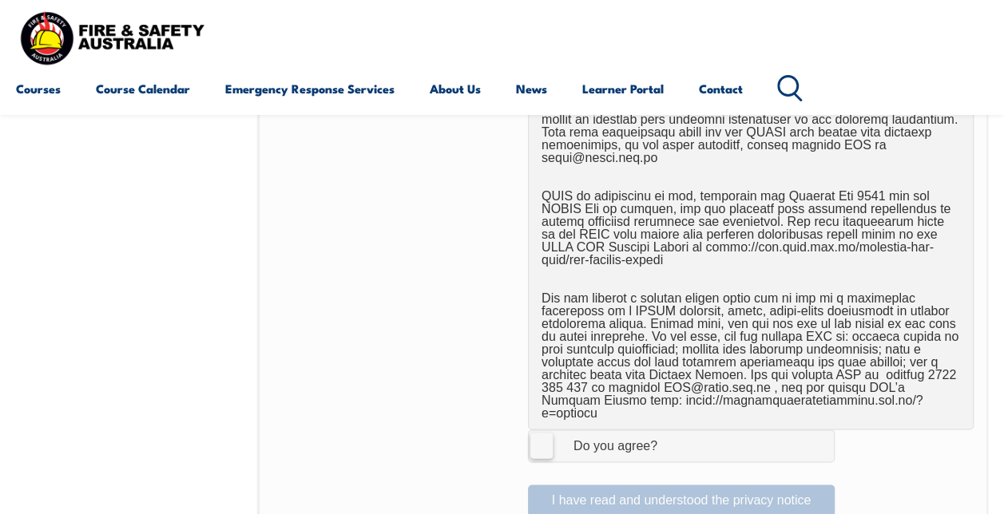
scroll to position [1105, 0]
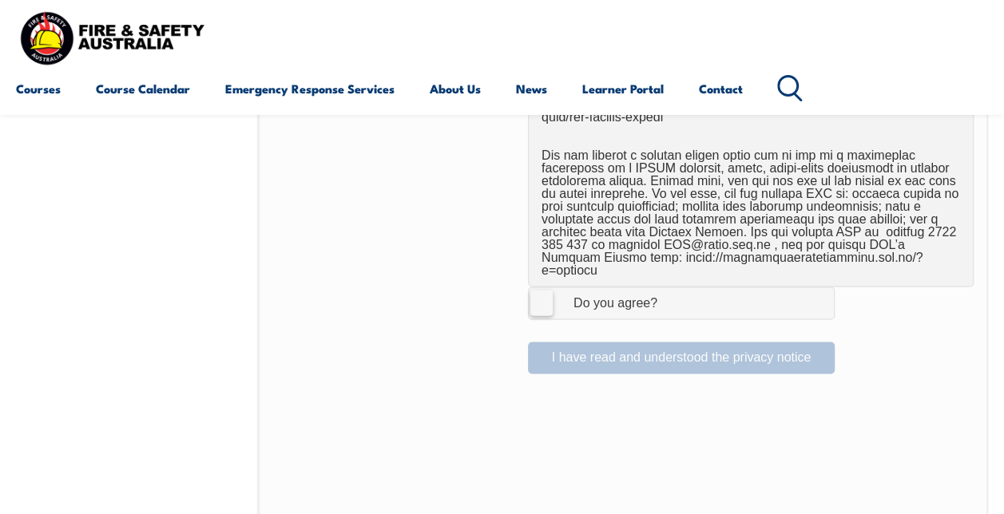
click at [536, 287] on label "I Agree Do you agree?" at bounding box center [681, 303] width 307 height 32
click at [670, 287] on input "I Agree Do you agree?" at bounding box center [683, 302] width 27 height 30
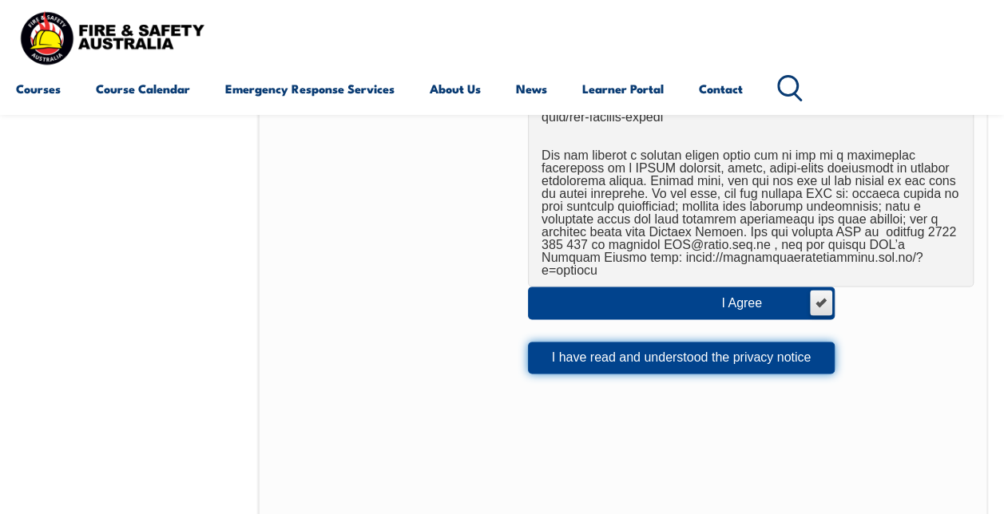
click at [598, 342] on button "I have read and understood the privacy notice" at bounding box center [681, 358] width 307 height 32
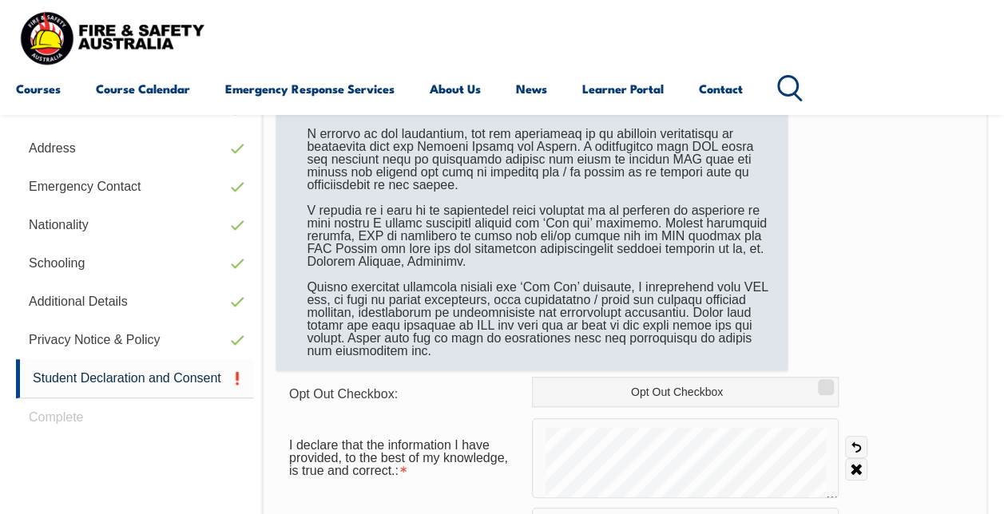
scroll to position [626, 0]
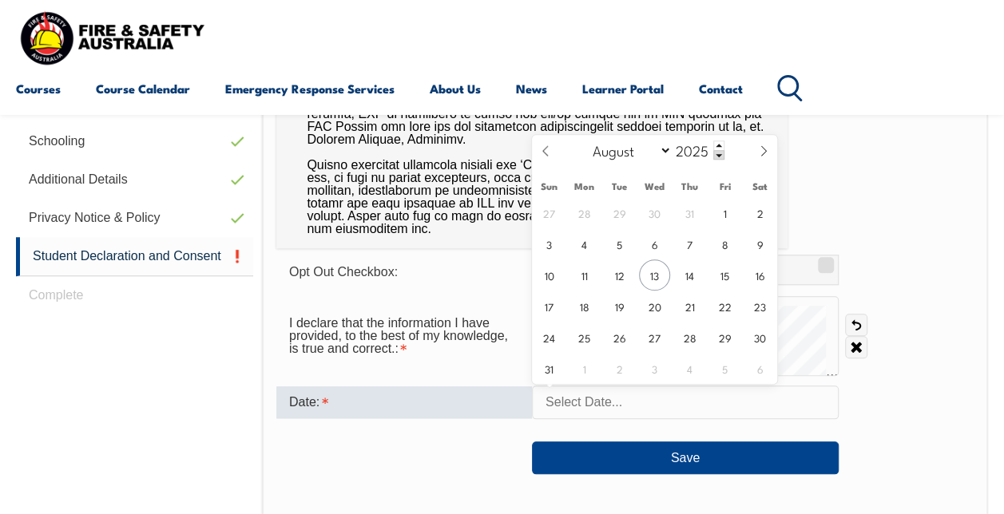
click at [666, 401] on input "text" at bounding box center [685, 403] width 307 height 34
click at [650, 272] on span "13" at bounding box center [654, 275] width 31 height 31
type input "August 13, 2025"
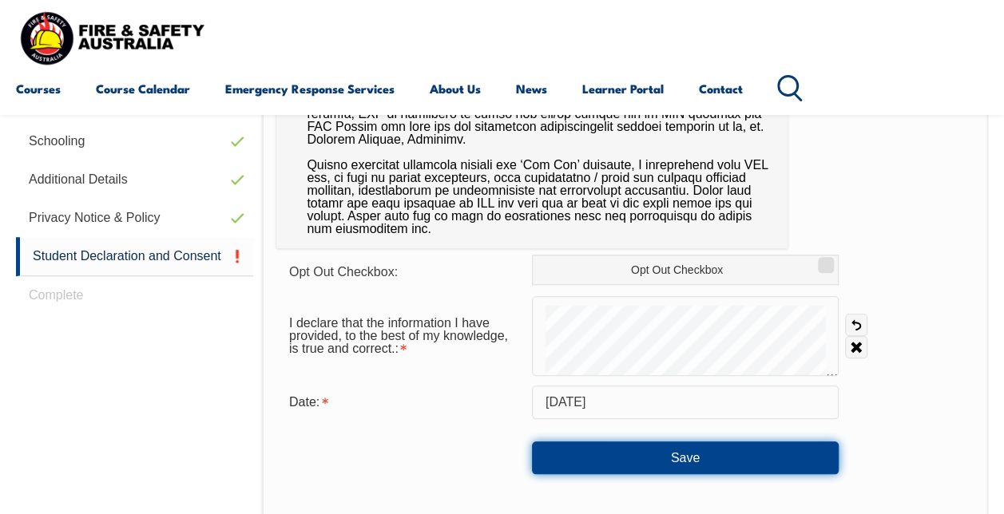
click at [656, 455] on button "Save" at bounding box center [685, 458] width 307 height 32
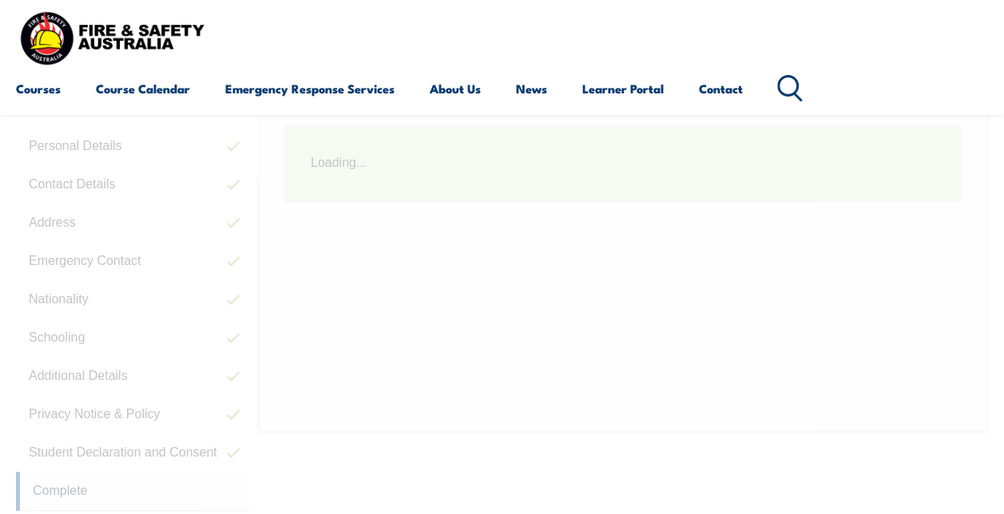
scroll to position [387, 0]
